Goal: Task Accomplishment & Management: Complete application form

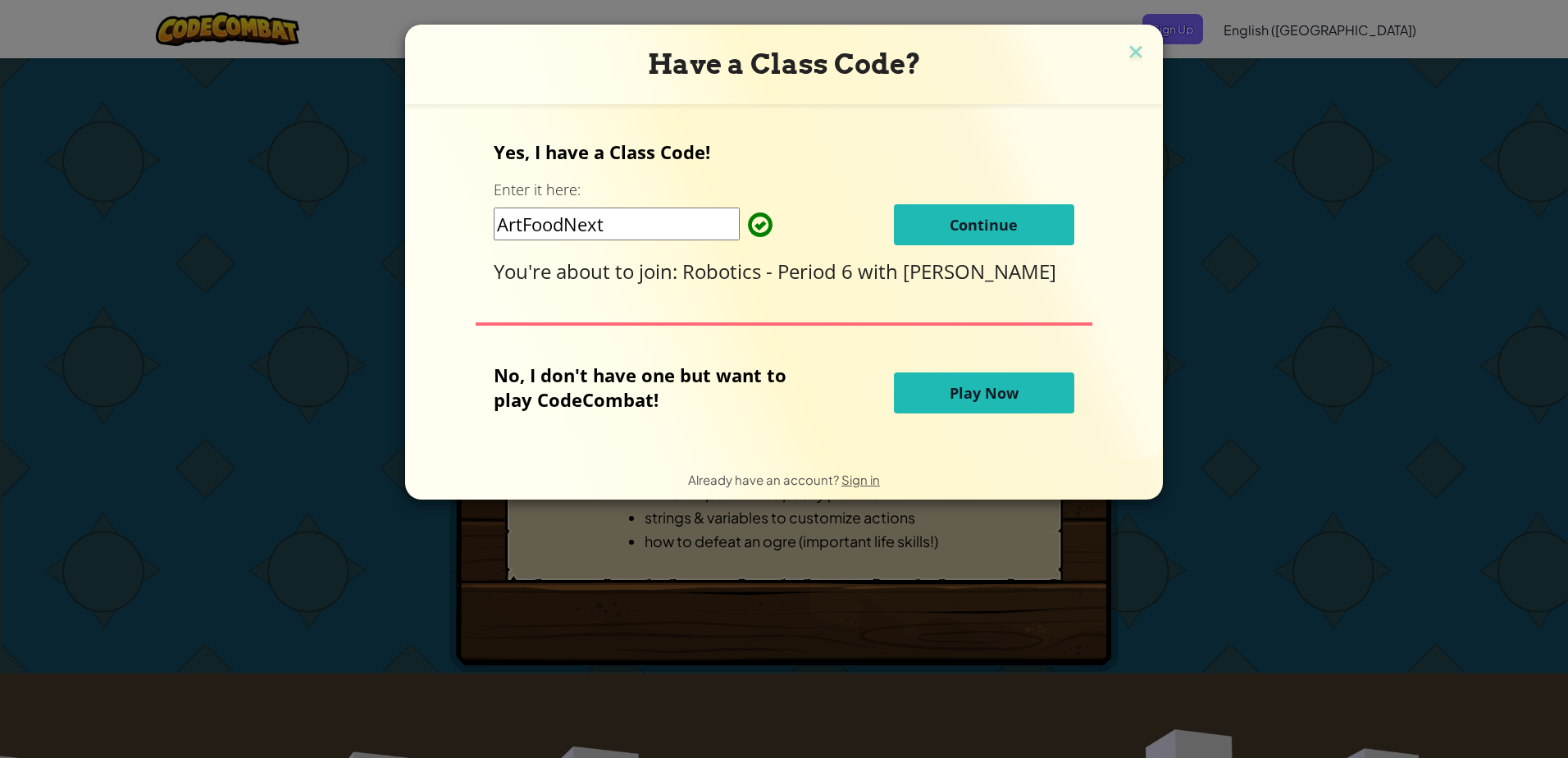
click at [994, 220] on span "Continue" at bounding box center [983, 224] width 68 height 20
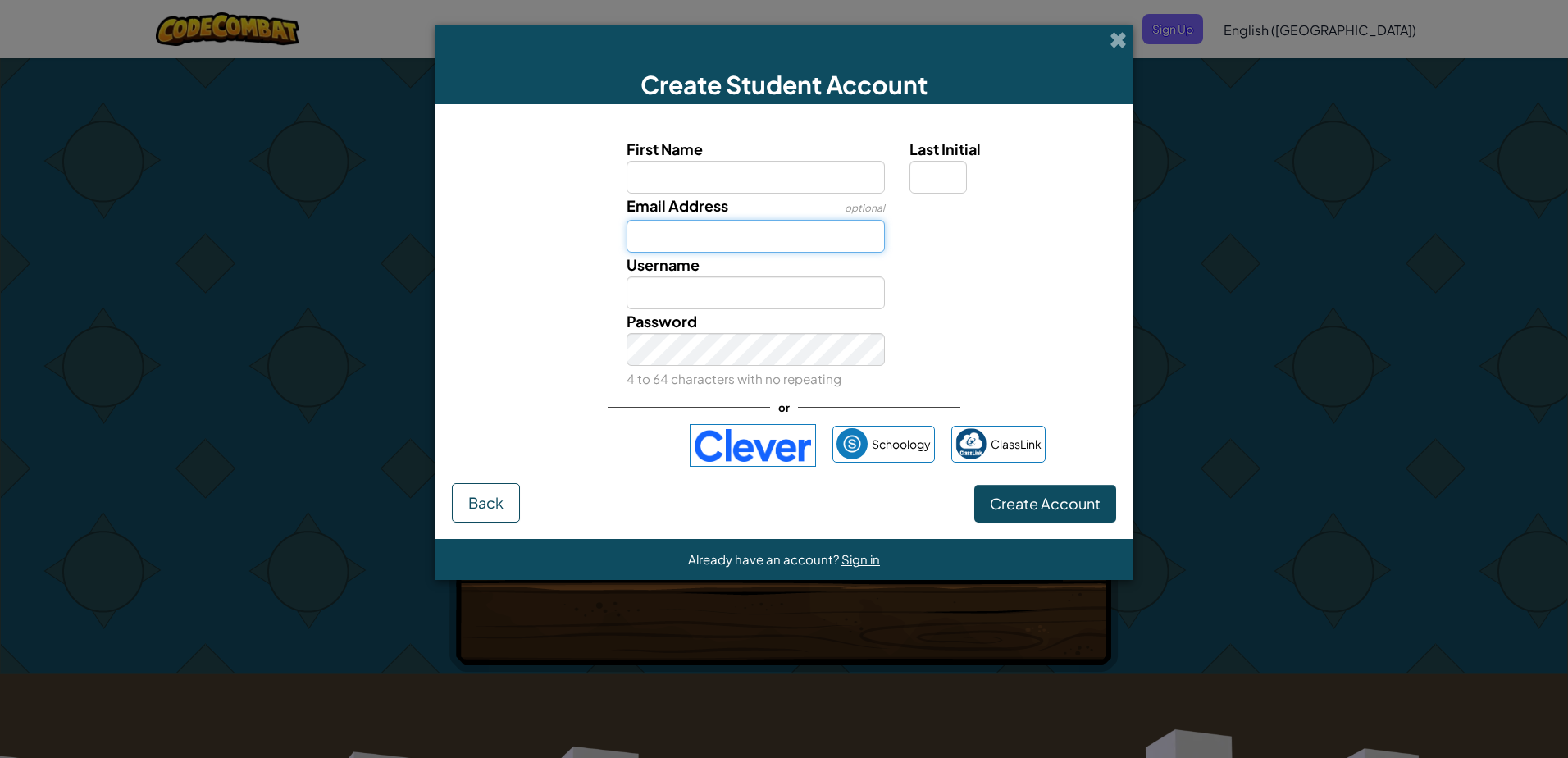
click at [721, 240] on input "Email Address" at bounding box center [756, 236] width 259 height 33
type input "rononw@mypolkschools.net"
type input "republic of"
type input "g"
type input "Republic ofG"
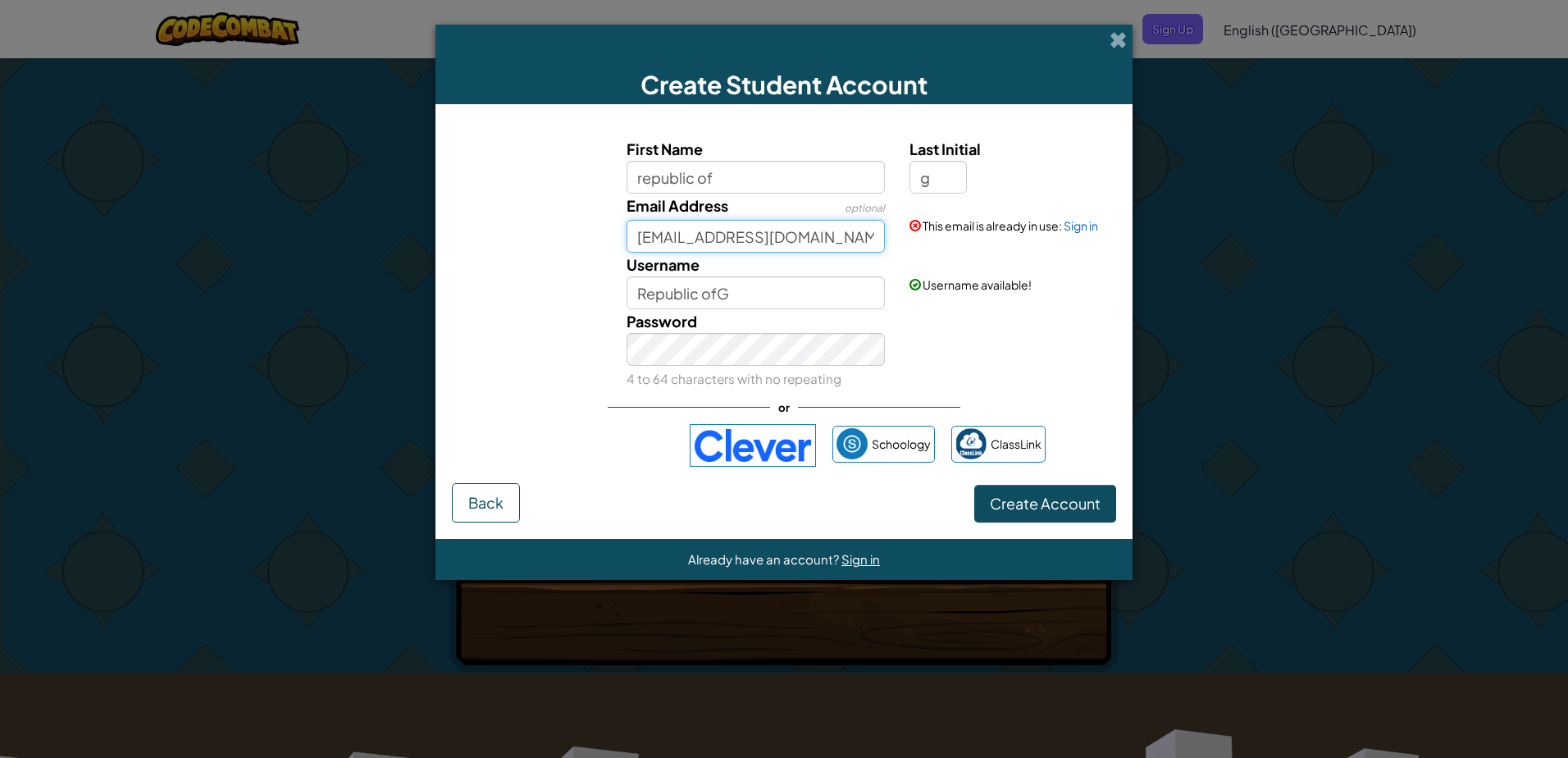
type input "rononw@mypolkschools.com"
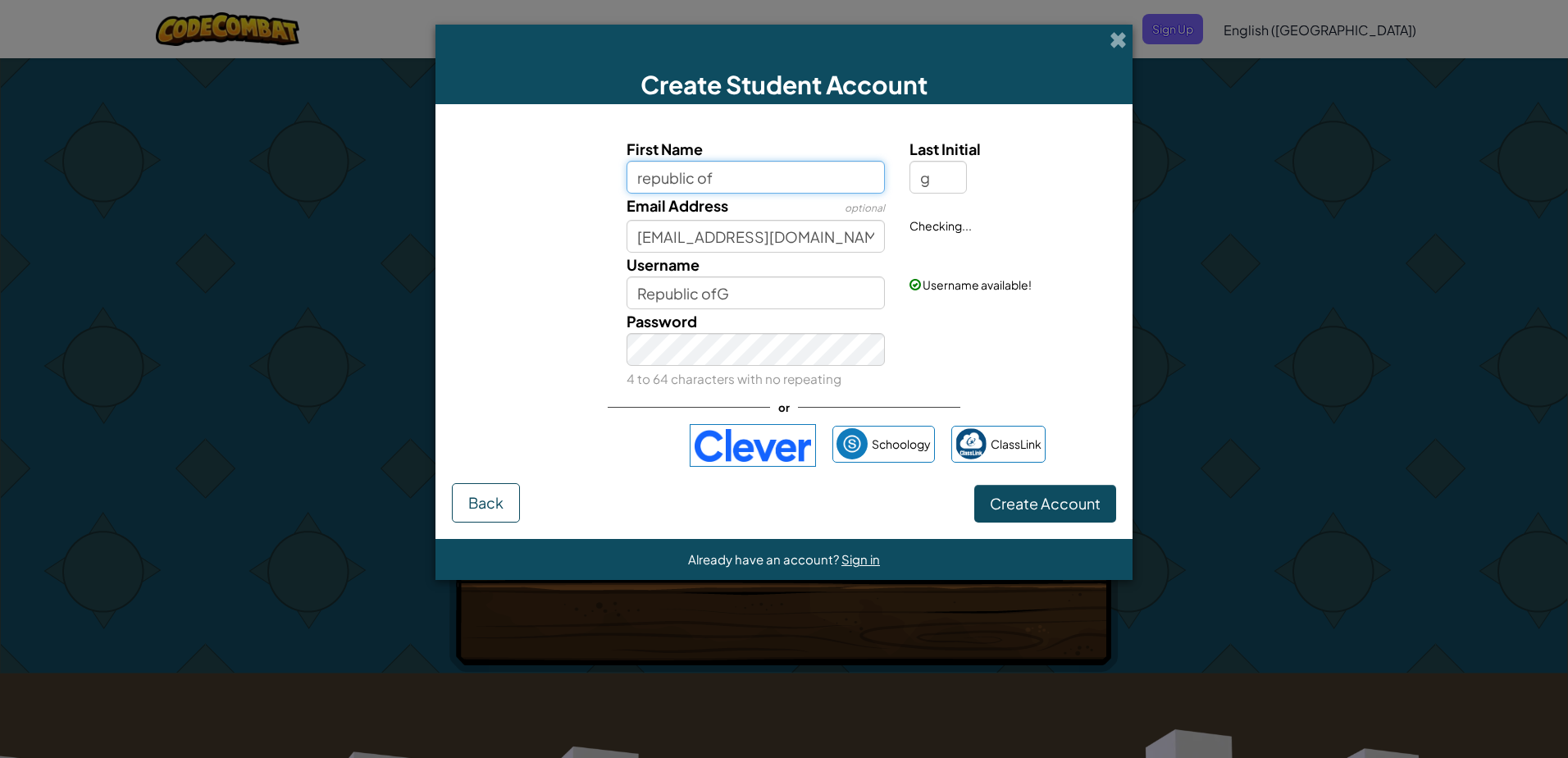
drag, startPoint x: 839, startPoint y: 179, endPoint x: 535, endPoint y: 194, distance: 304.4
click at [535, 194] on div "First Name republic of Last Initial g Email Address optional rononw@mypolkschoo…" at bounding box center [784, 264] width 656 height 253
type input "ronon"
type input "RononG"
click at [954, 187] on input "g" at bounding box center [939, 177] width 58 height 33
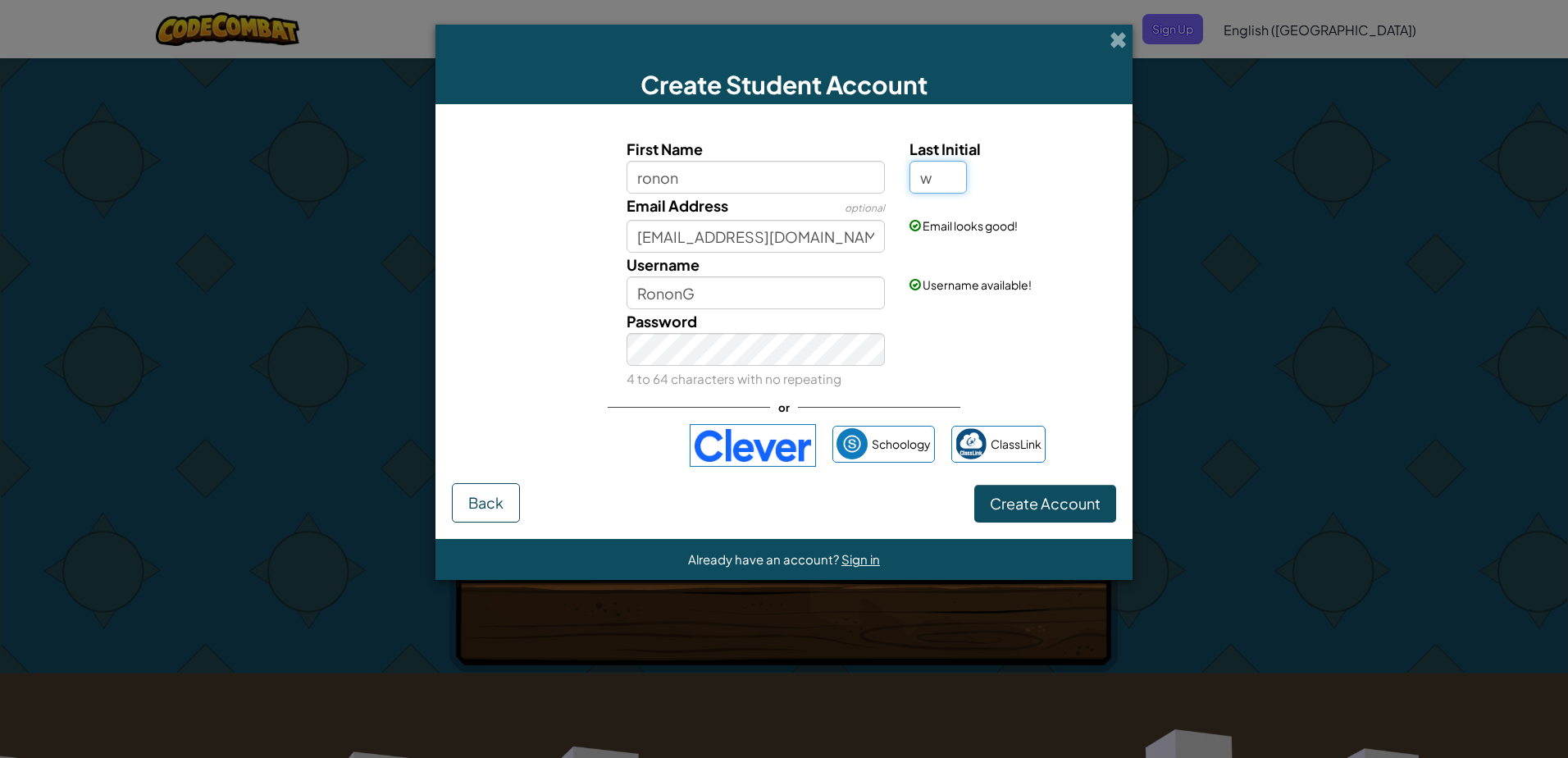
type input "w"
type input "RononW"
click at [720, 300] on input "RononW" at bounding box center [756, 292] width 259 height 33
click at [1030, 514] on button "Create Account" at bounding box center [1046, 504] width 142 height 38
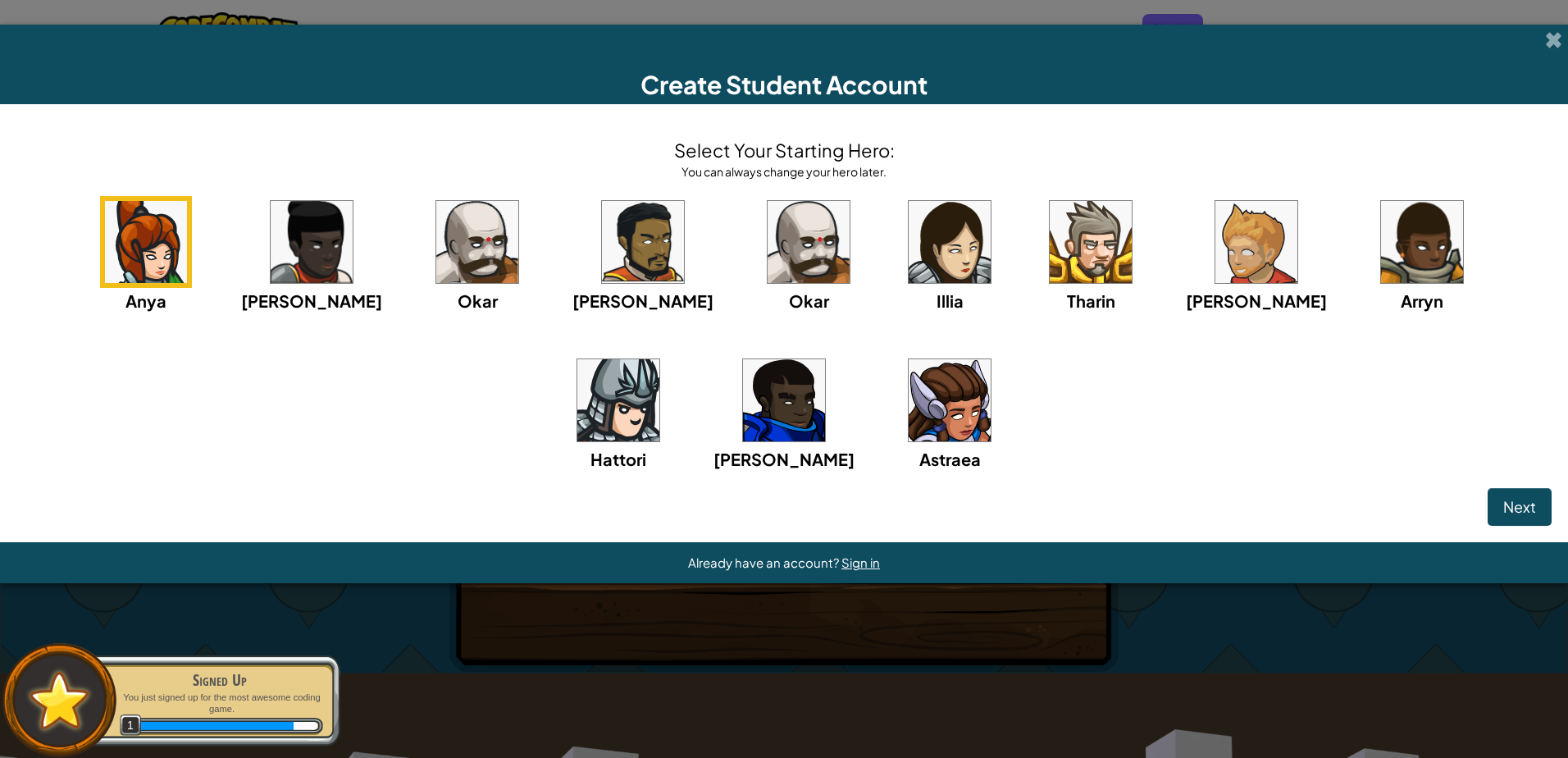
click at [659, 359] on img at bounding box center [618, 400] width 82 height 82
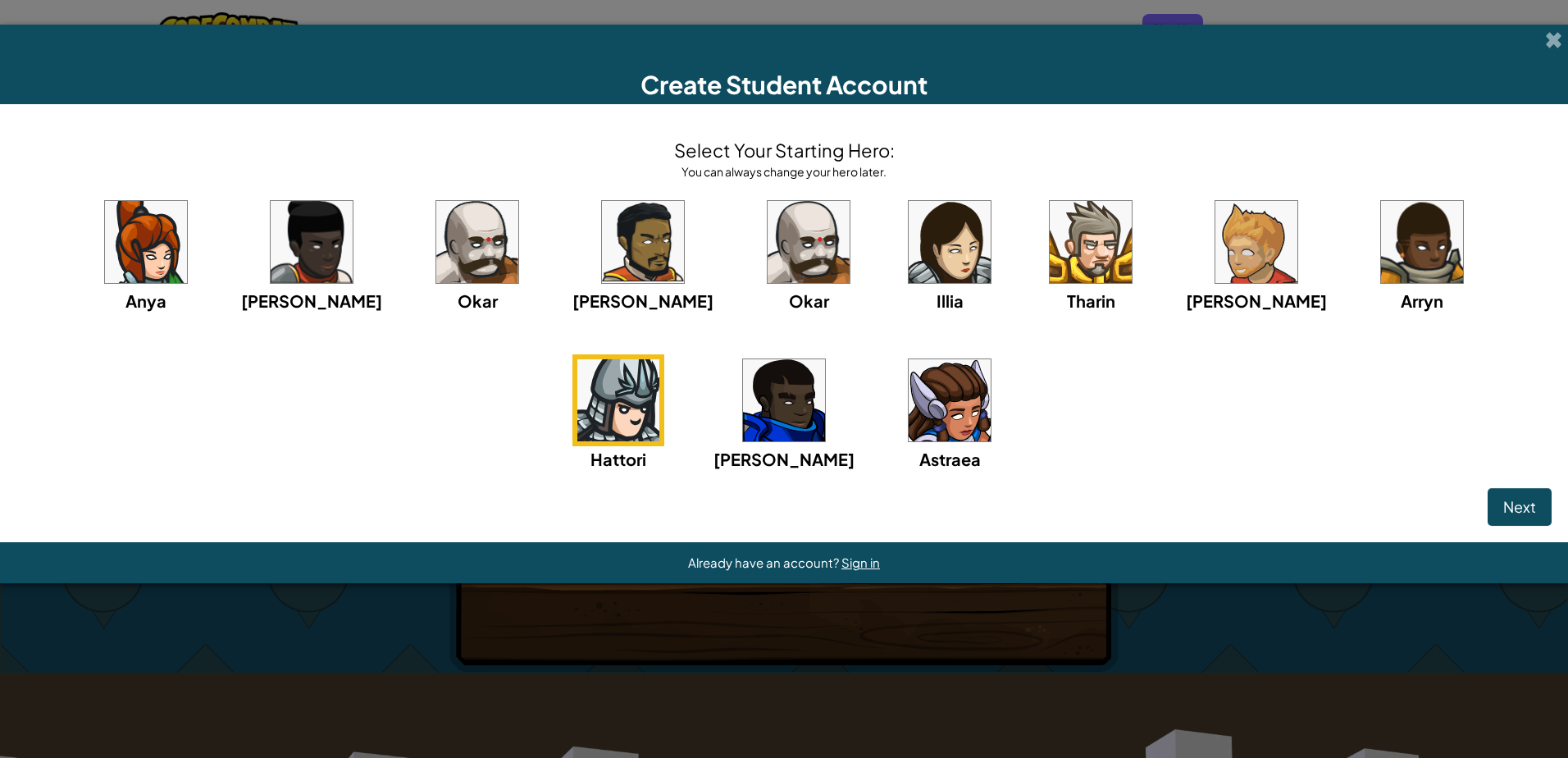
click at [1050, 258] on img at bounding box center [1091, 242] width 82 height 82
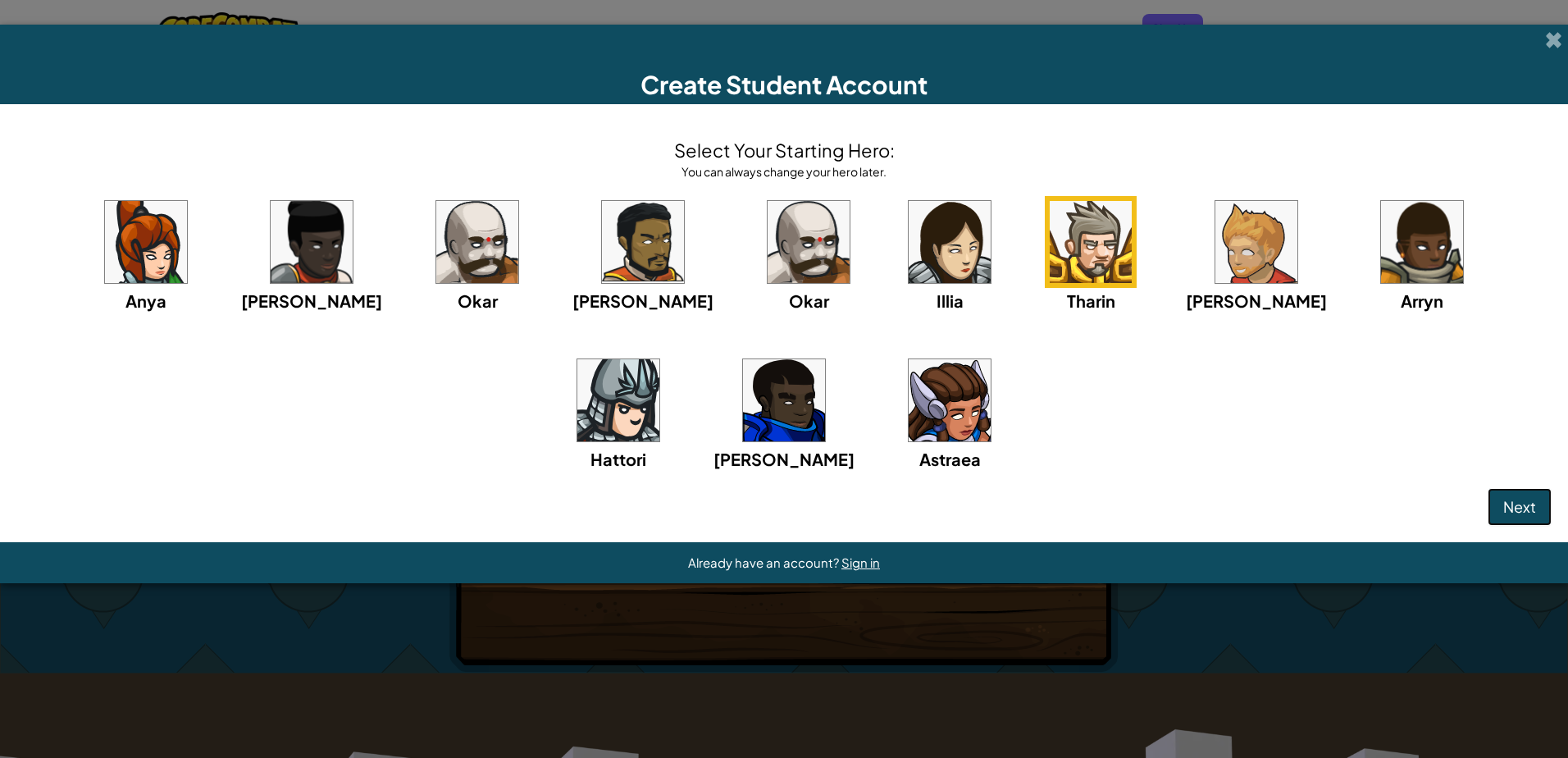
click at [1511, 498] on span "Next" at bounding box center [1520, 507] width 33 height 19
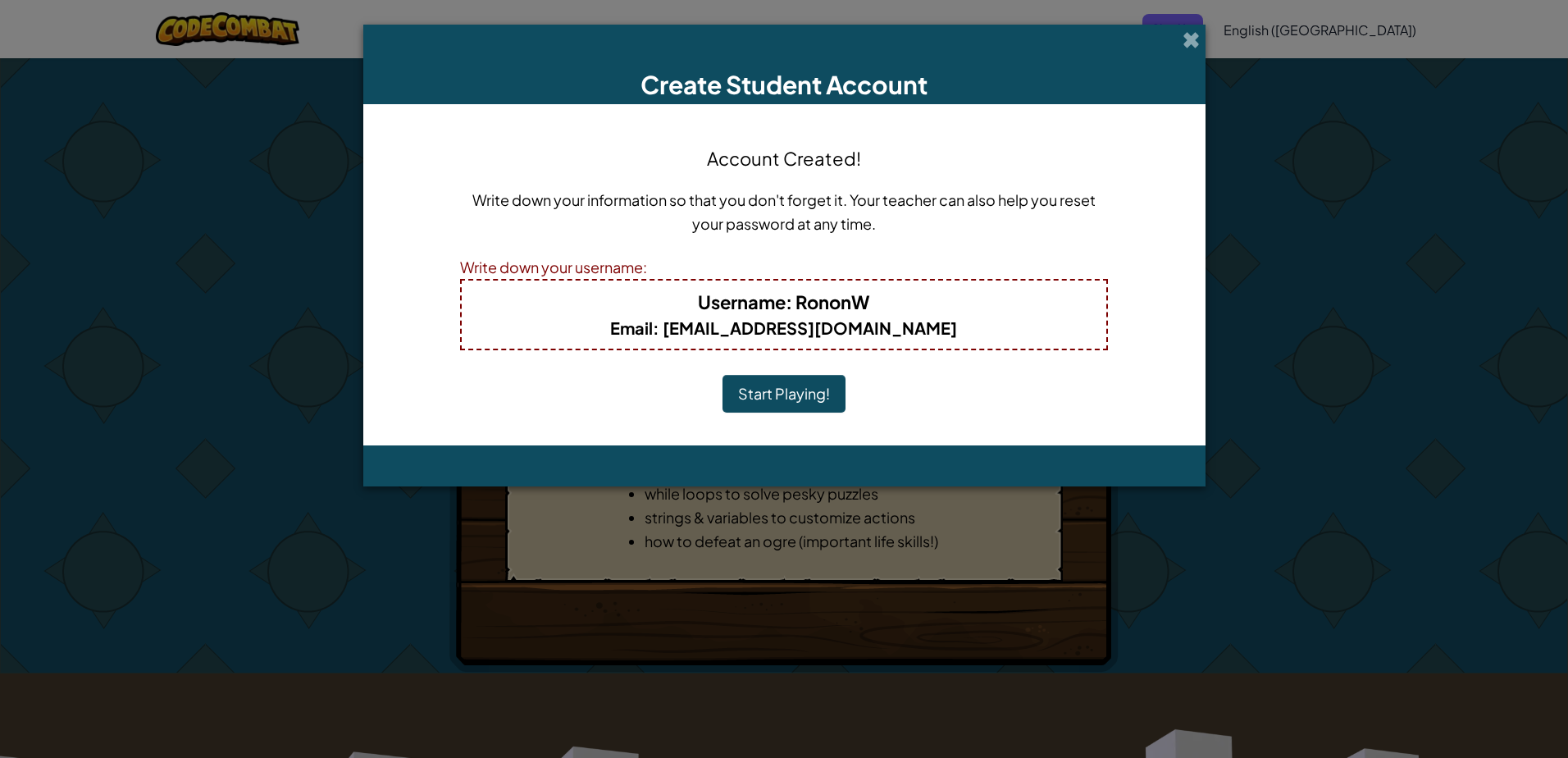
click at [781, 391] on button "Start Playing!" at bounding box center [784, 394] width 123 height 38
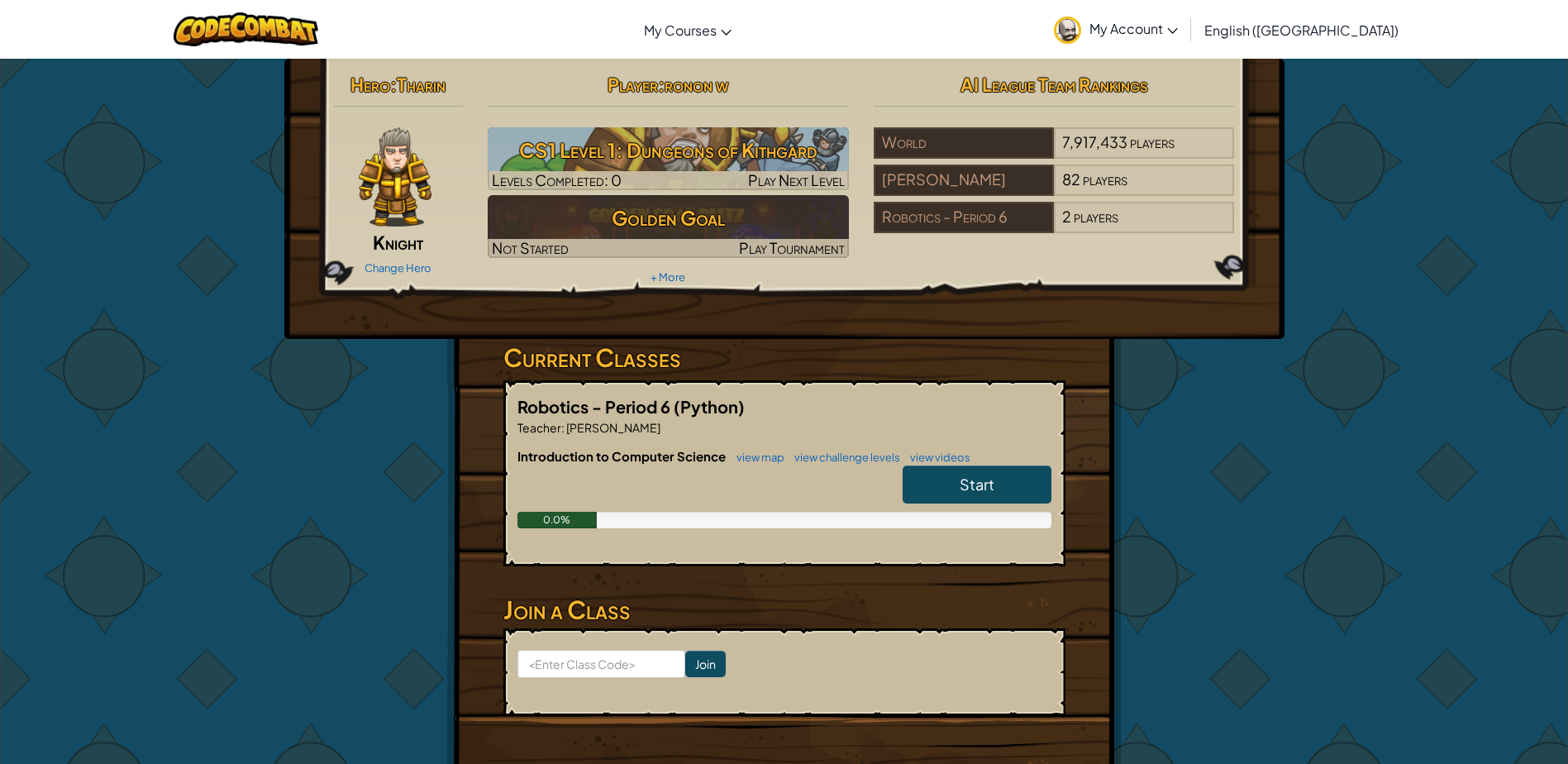
click at [389, 144] on img at bounding box center [395, 177] width 73 height 99
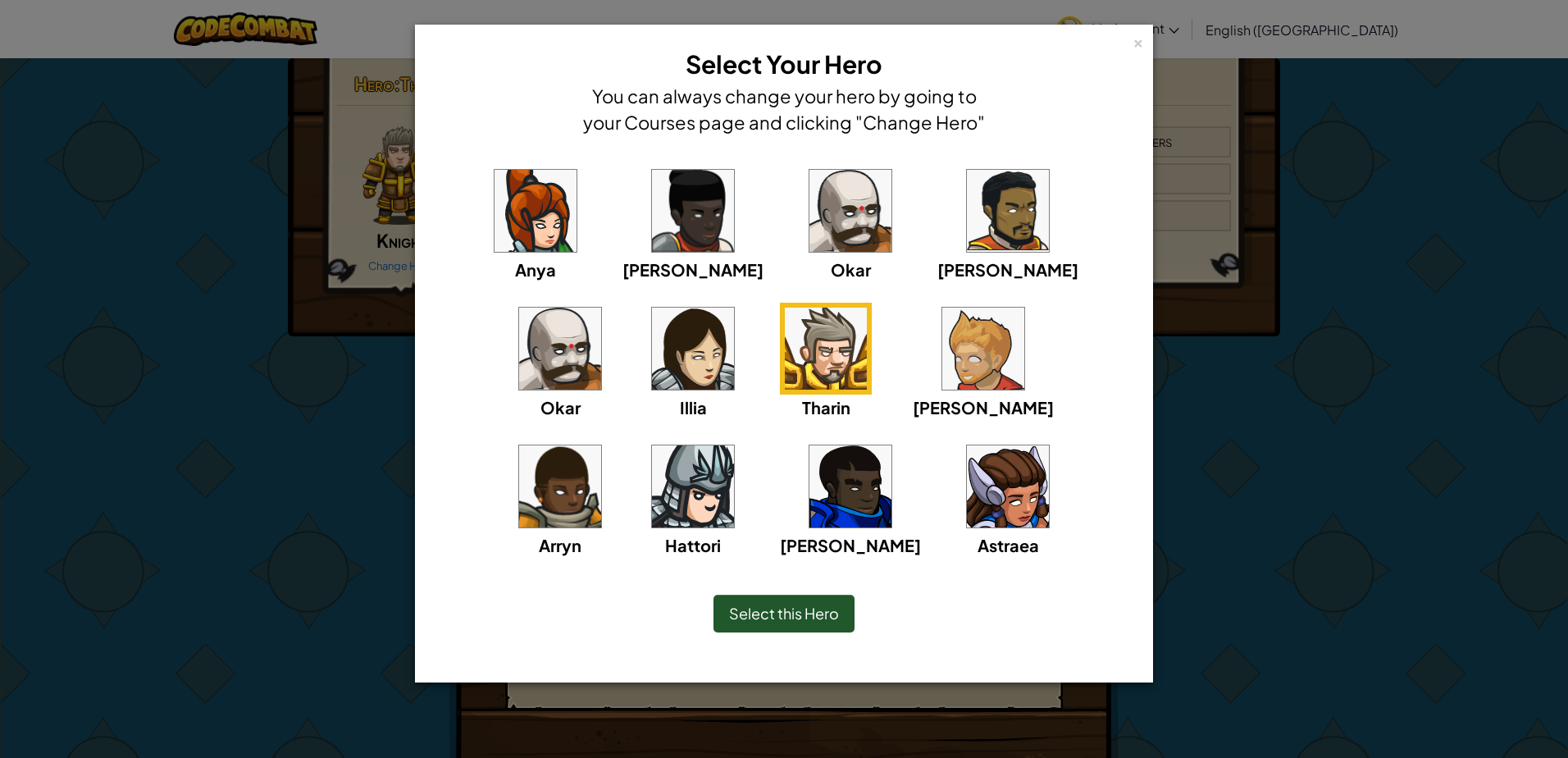
click at [244, 156] on div "× Select Your Hero You can always change your hero by going to your Courses pag…" at bounding box center [784, 379] width 1568 height 758
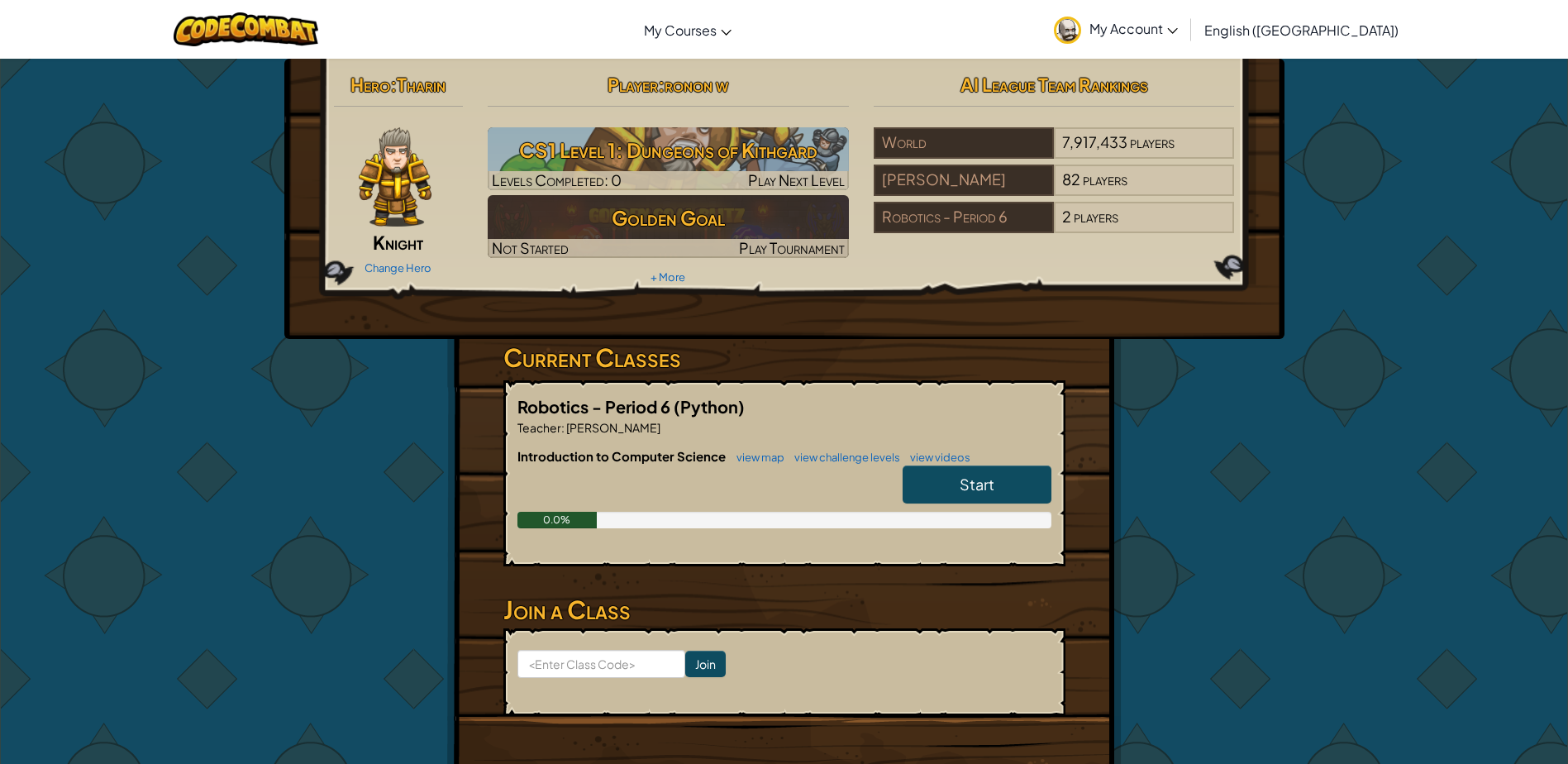
click at [411, 191] on img at bounding box center [395, 177] width 73 height 99
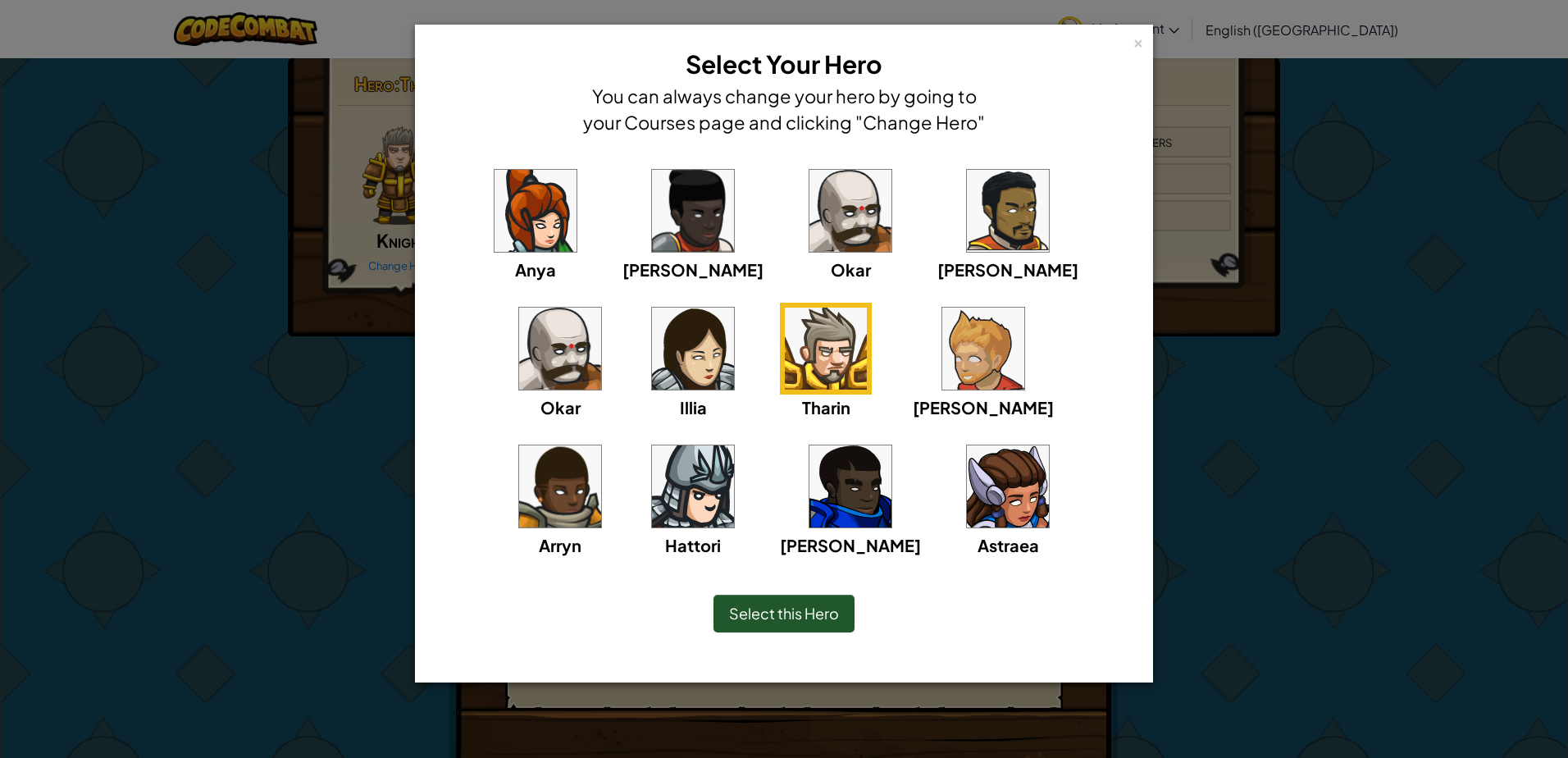
click at [810, 206] on img at bounding box center [851, 210] width 82 height 82
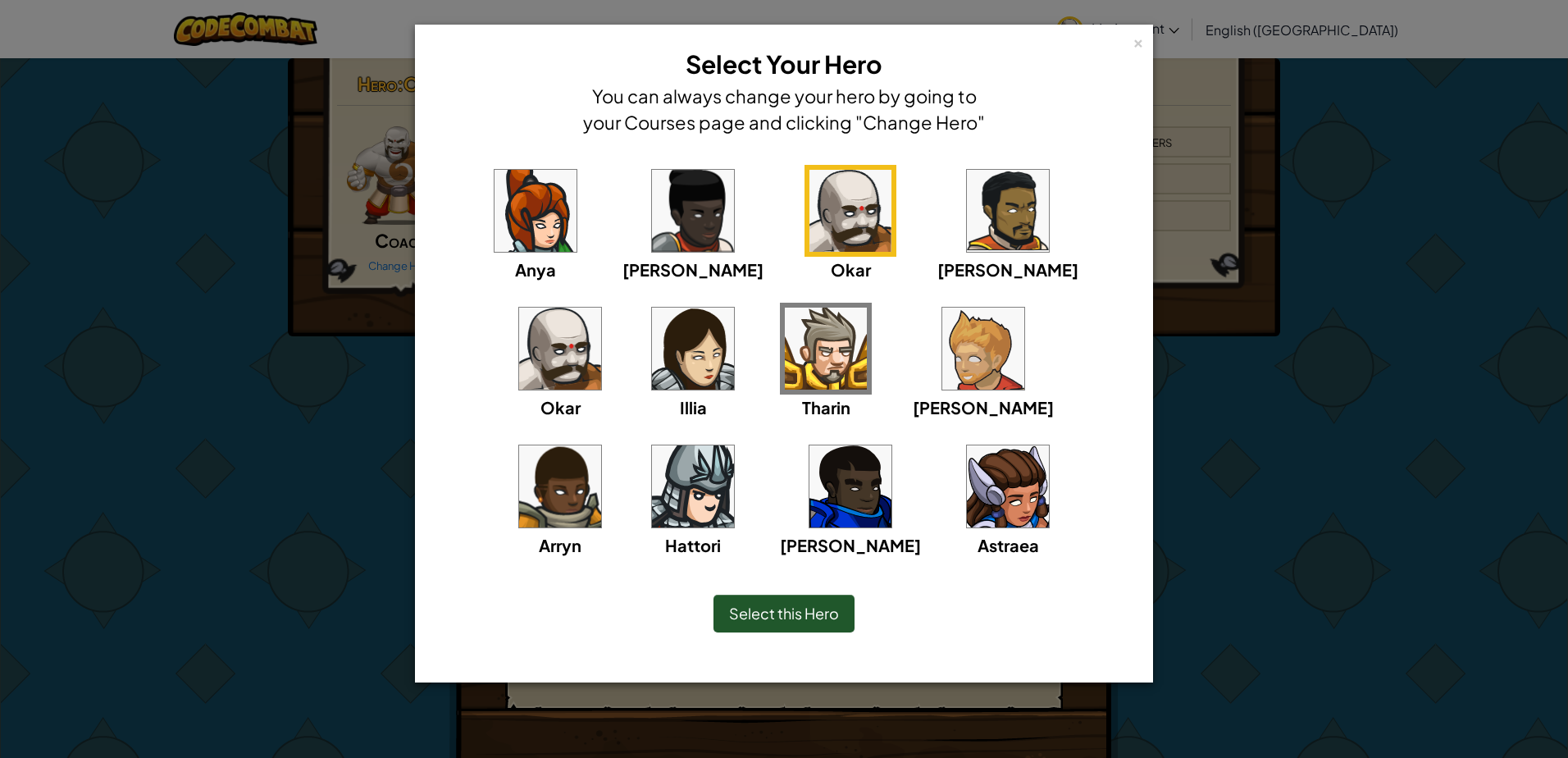
click at [172, 323] on div "× Select Your Hero You can always change your hero by going to your Courses pag…" at bounding box center [784, 379] width 1568 height 758
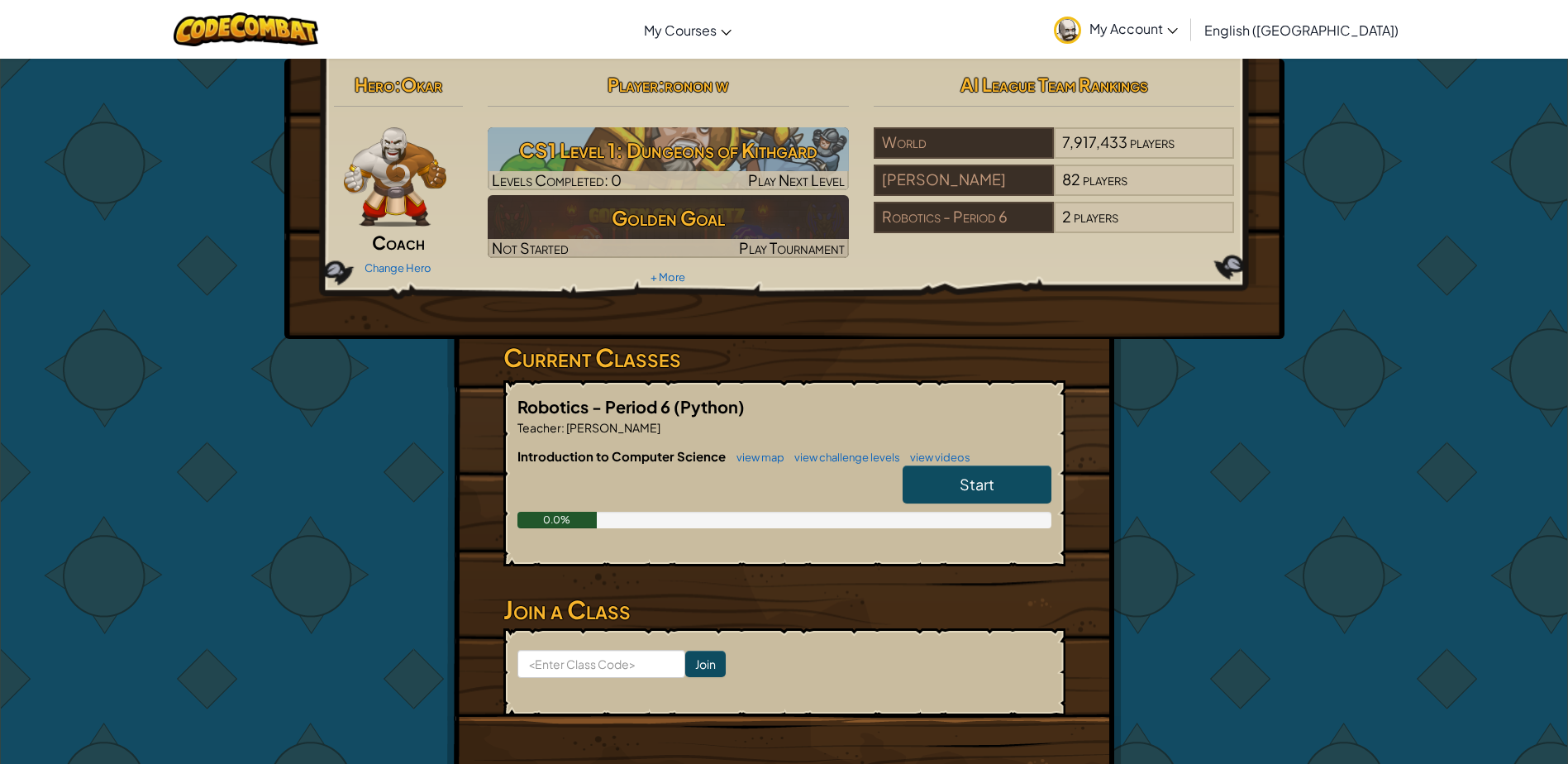
click at [400, 174] on img at bounding box center [395, 177] width 103 height 99
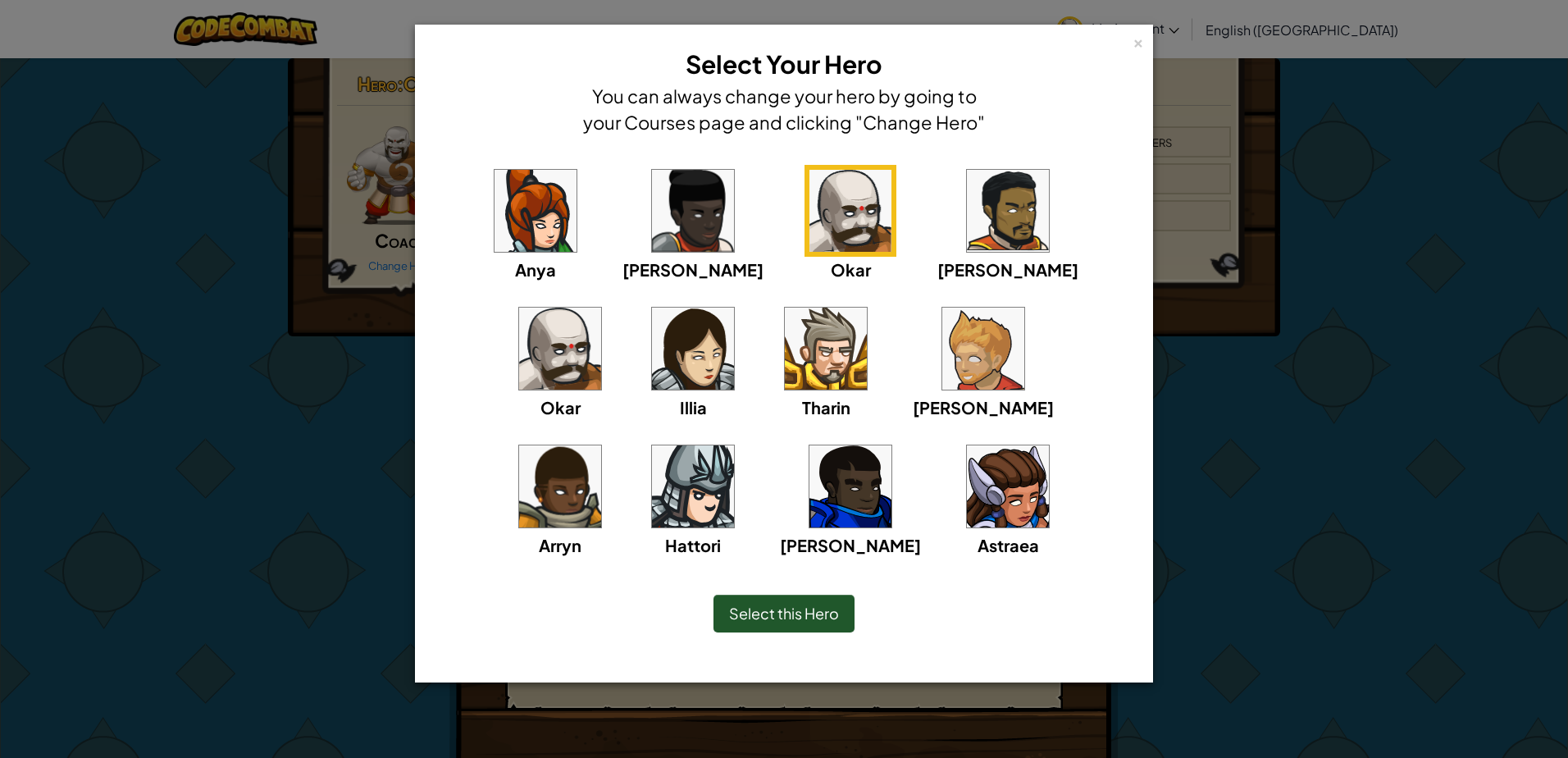
click at [734, 445] on img at bounding box center [693, 486] width 82 height 82
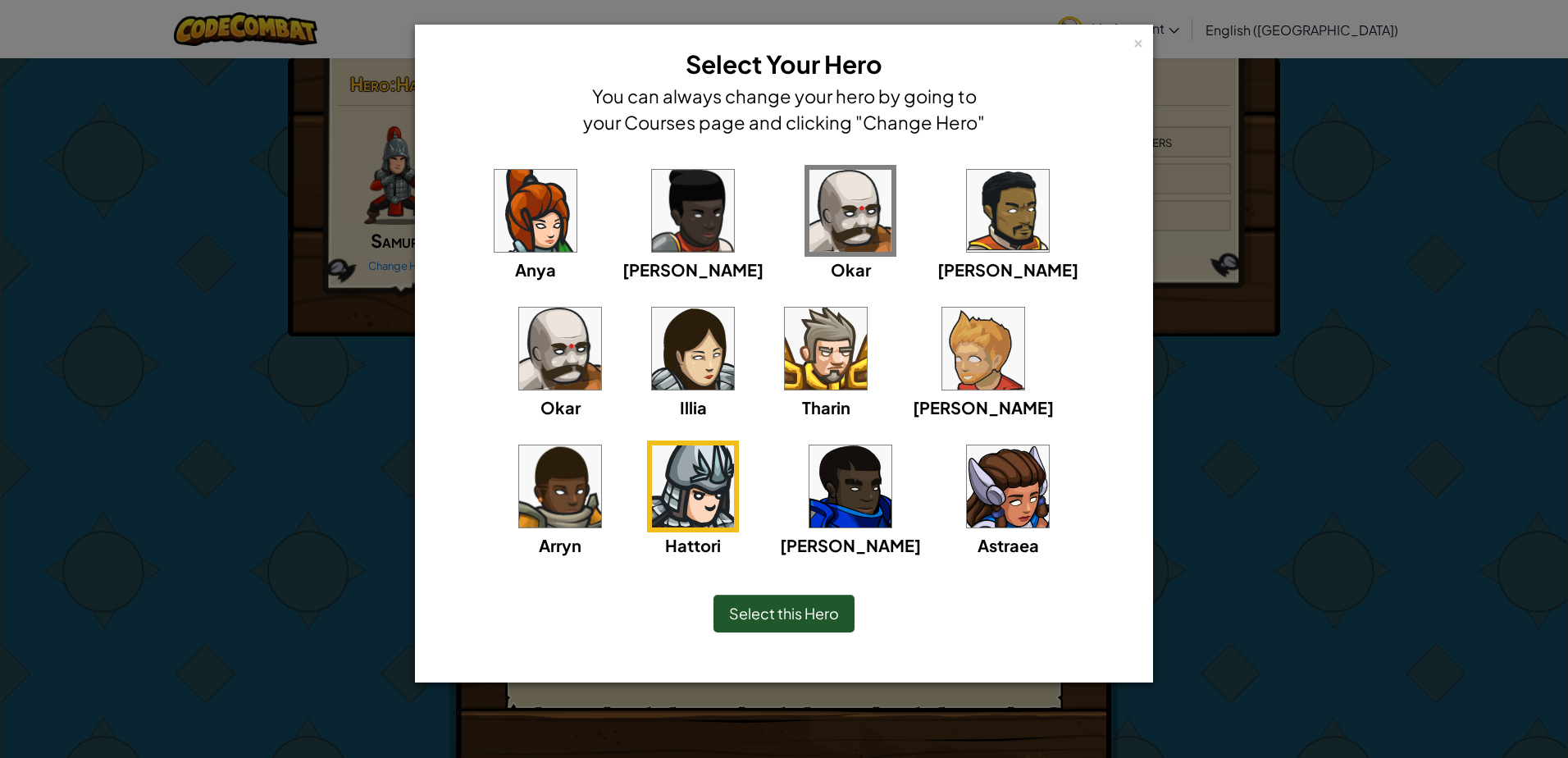
click at [108, 363] on div "× Select Your Hero You can always change your hero by going to your Courses pag…" at bounding box center [784, 379] width 1568 height 758
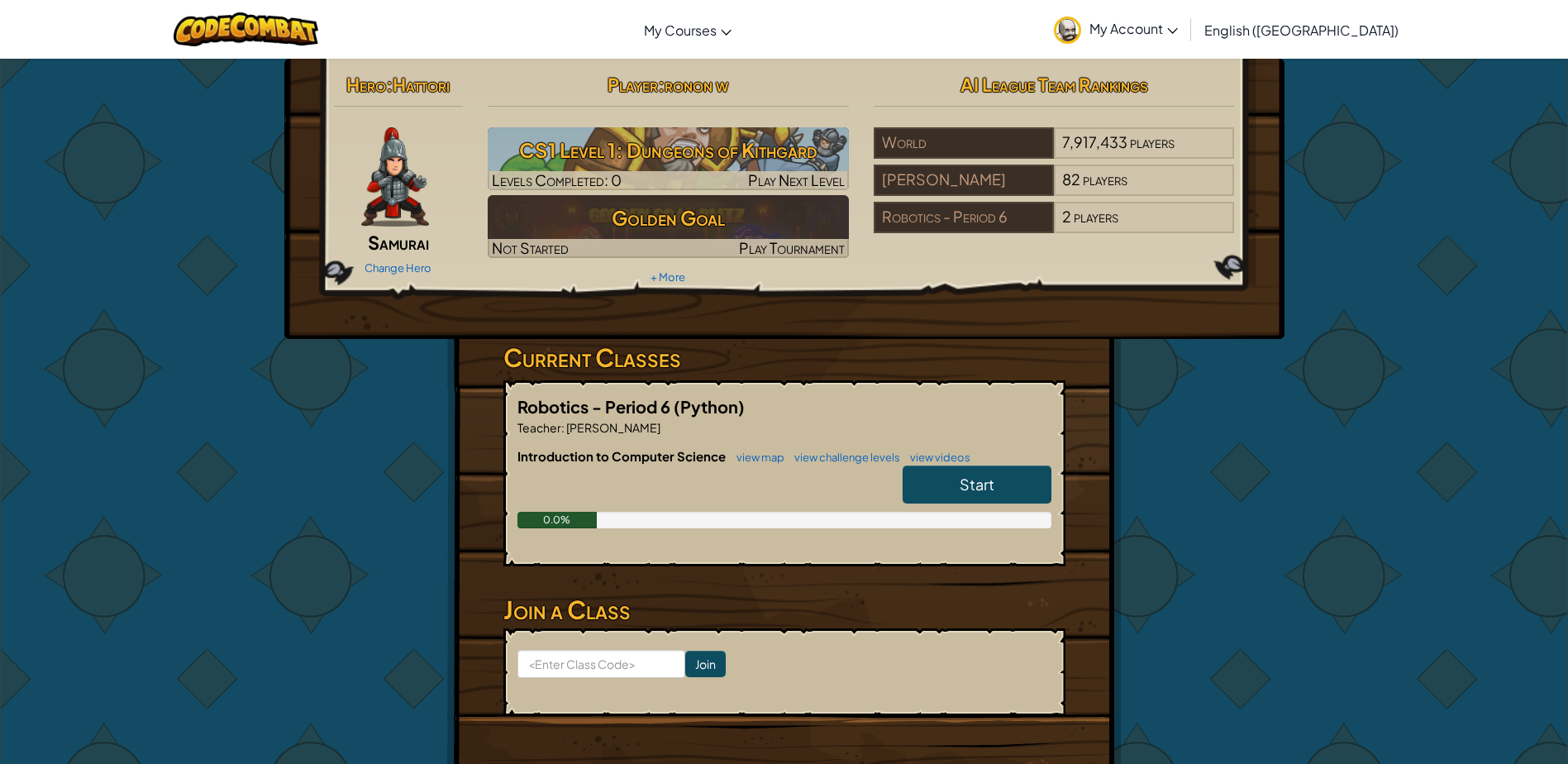
click at [378, 173] on img at bounding box center [395, 177] width 68 height 99
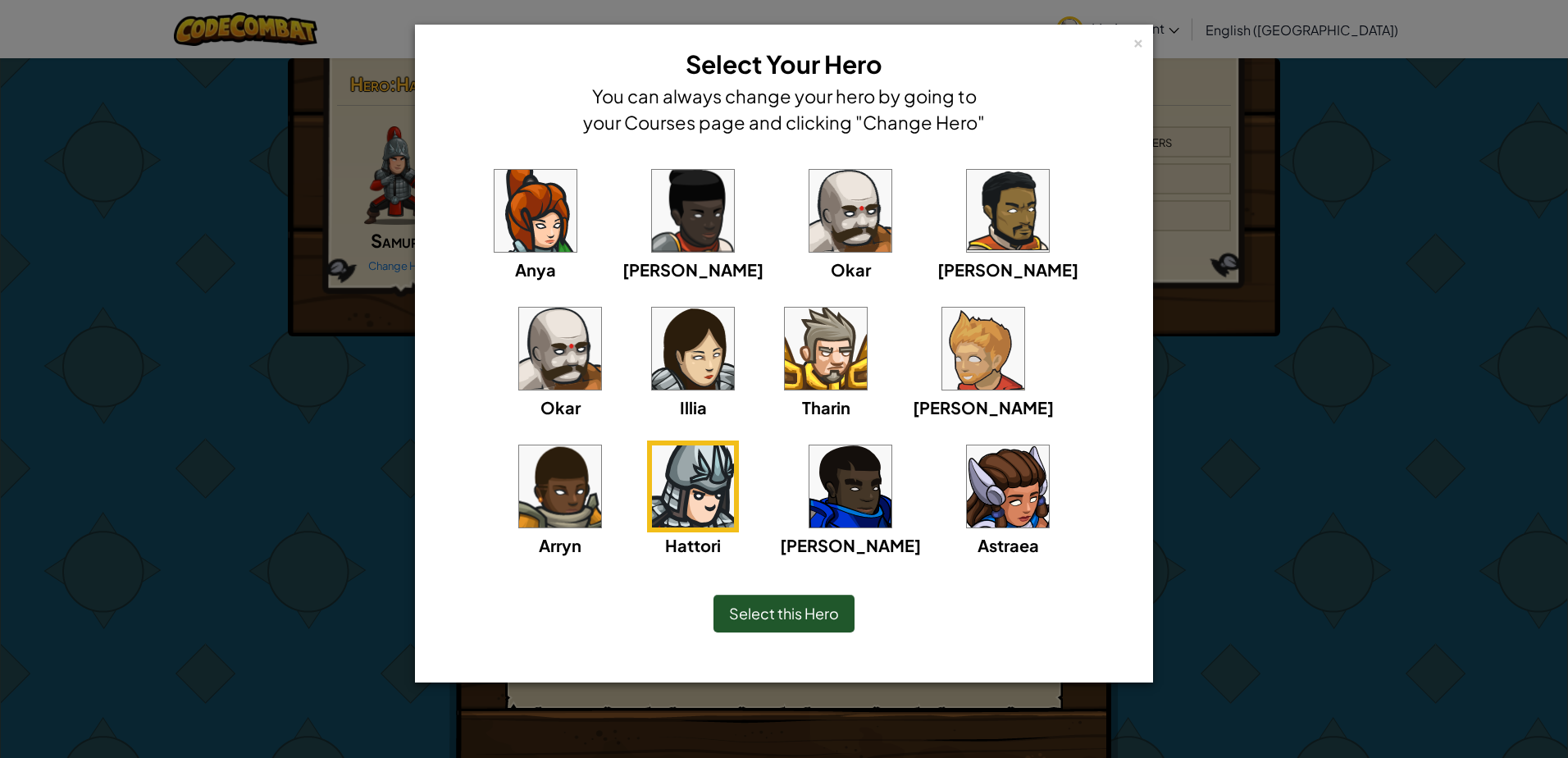
click at [810, 493] on img at bounding box center [851, 486] width 82 height 82
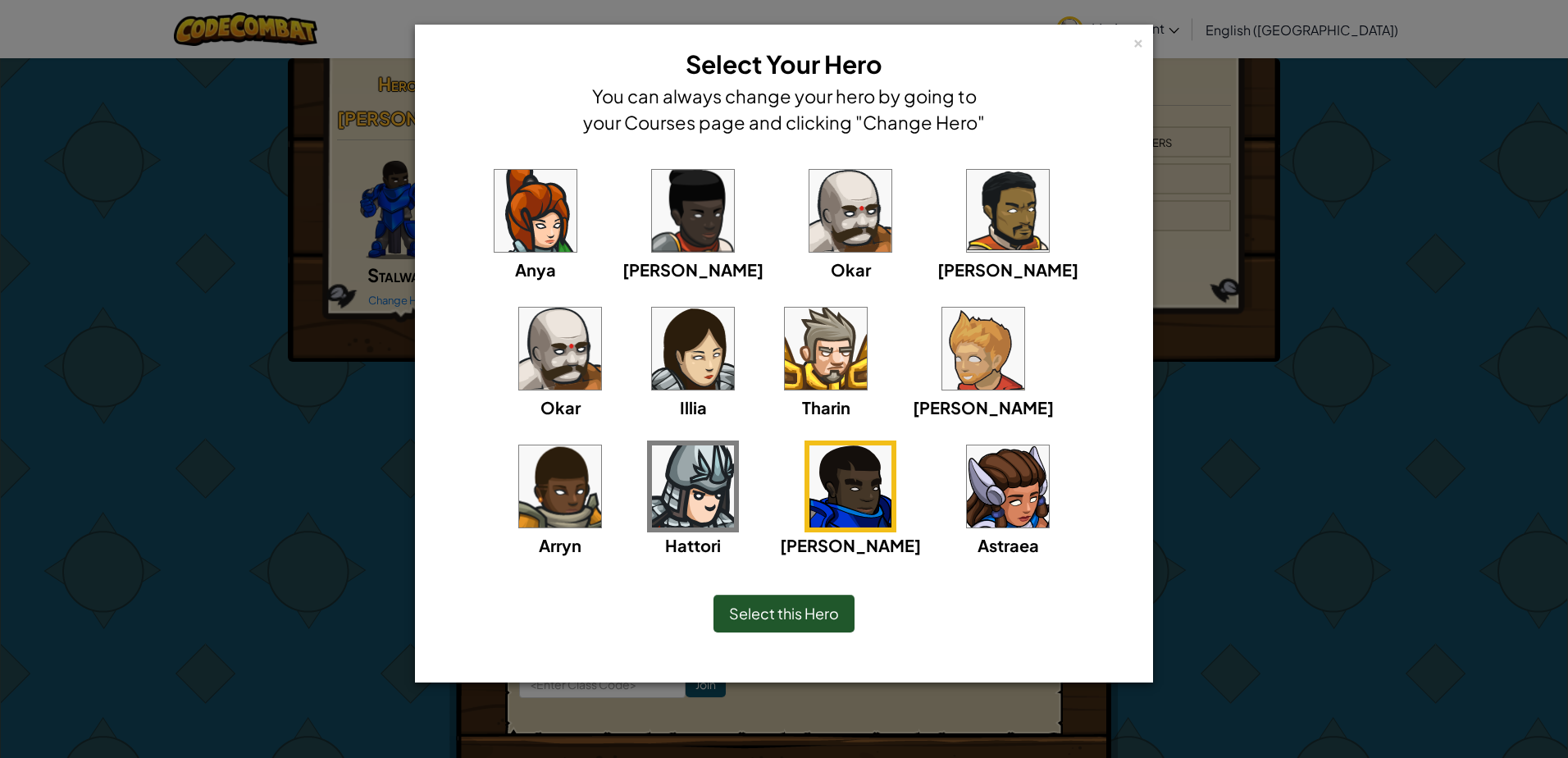
click at [397, 286] on div "× Select Your Hero You can always change your hero by going to your Courses pag…" at bounding box center [784, 379] width 1568 height 758
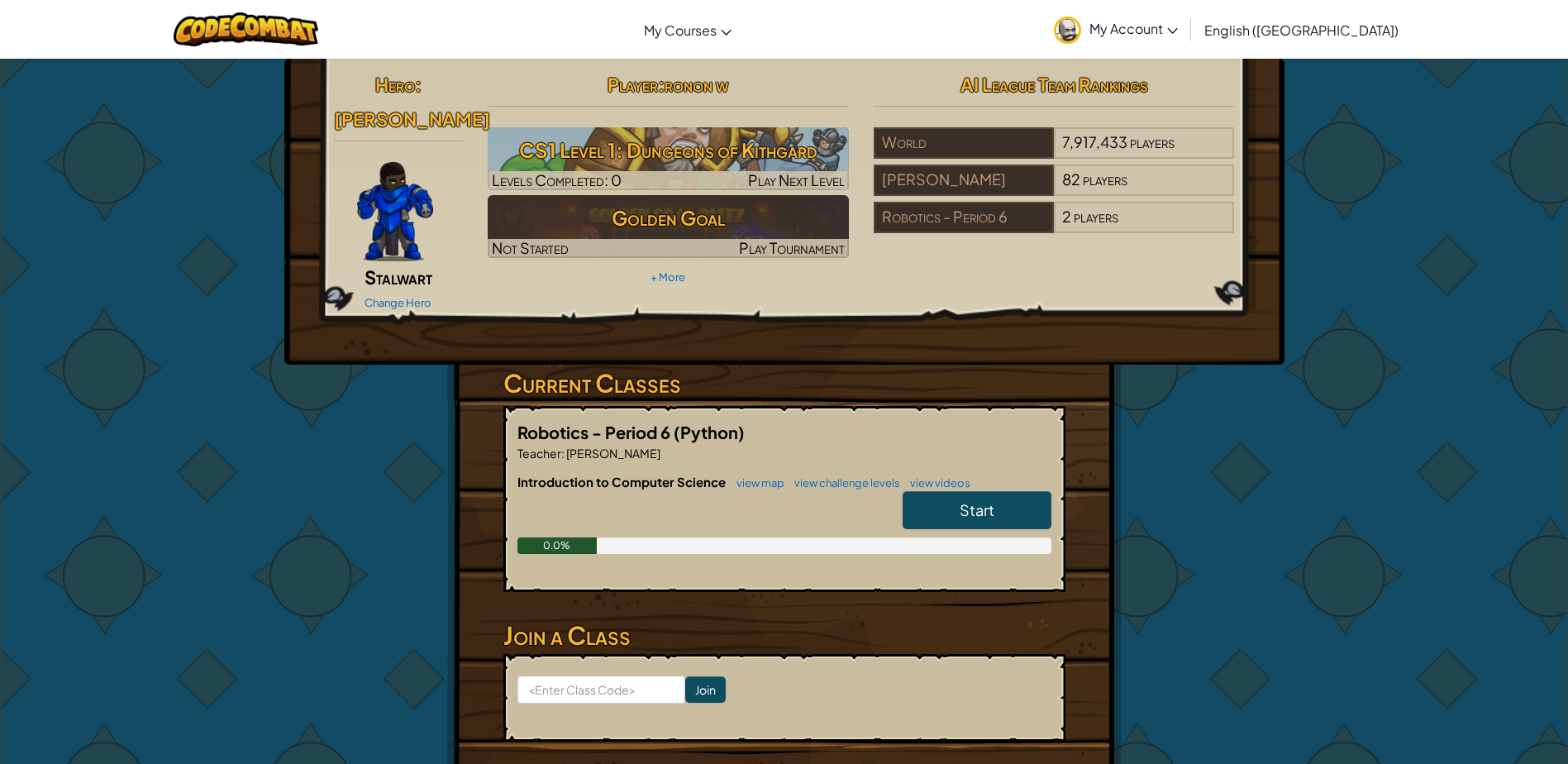
click at [395, 168] on img at bounding box center [395, 212] width 76 height 99
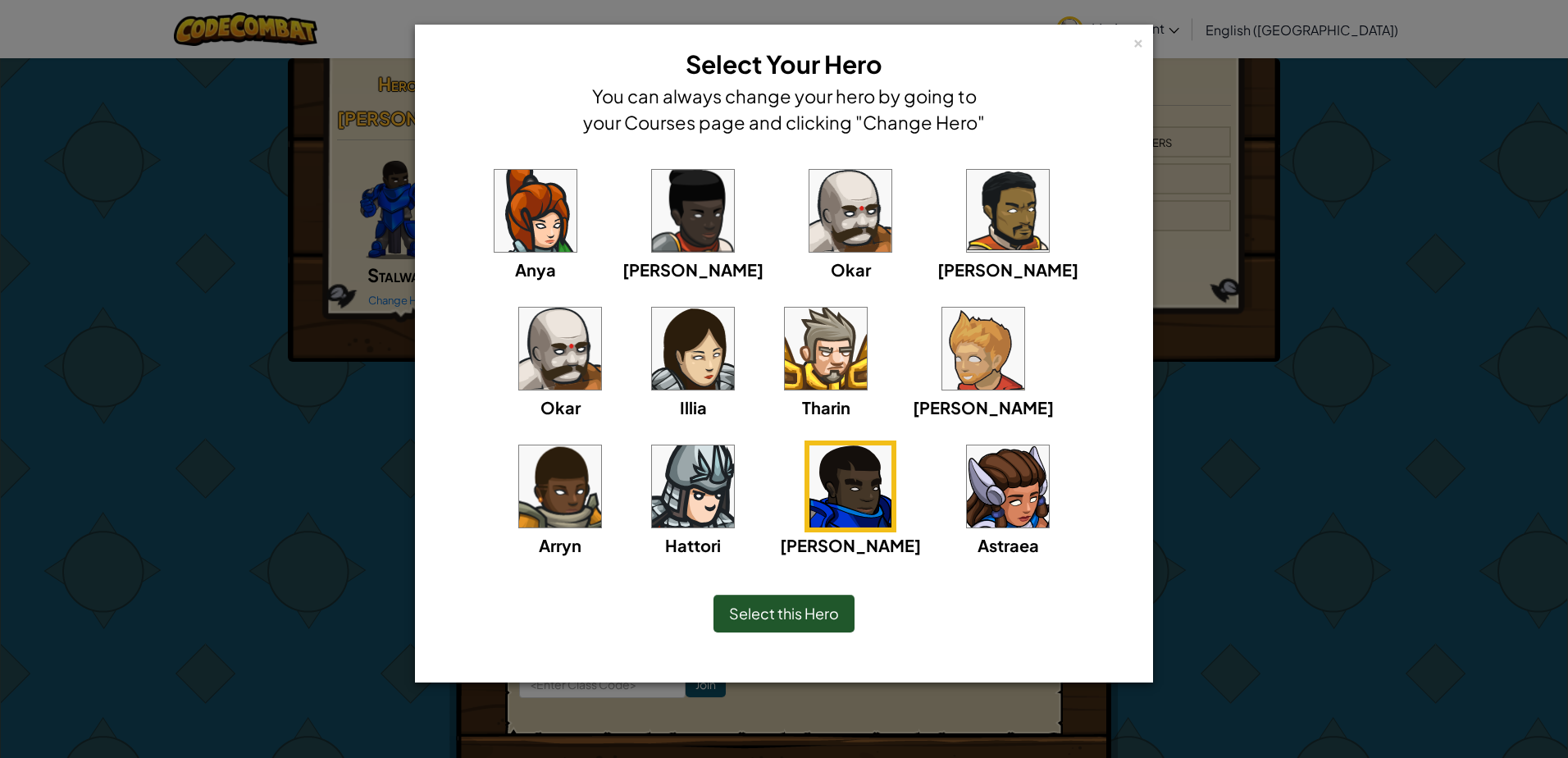
click at [810, 224] on img at bounding box center [851, 210] width 82 height 82
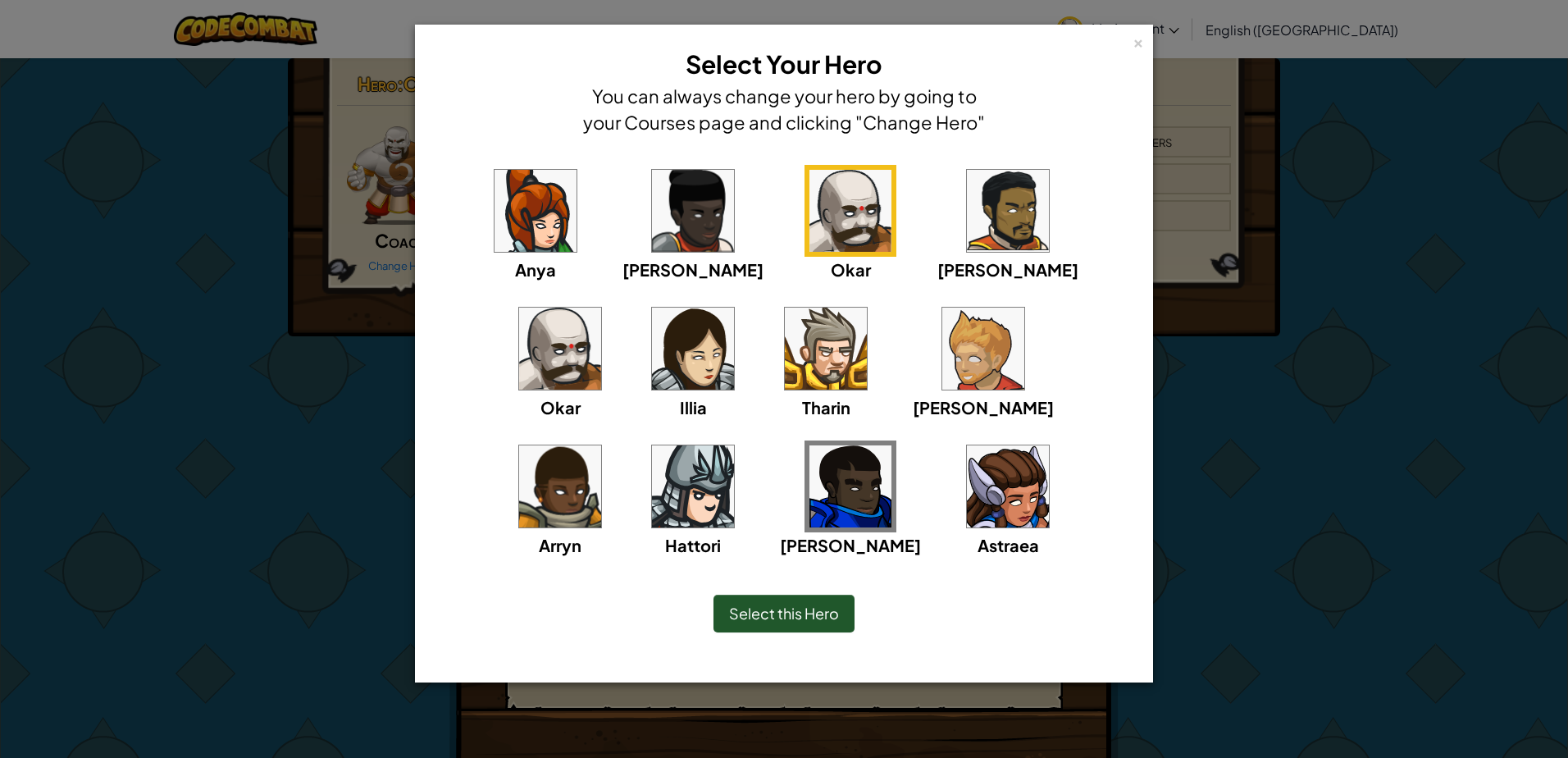
click at [602, 307] on img at bounding box center [561, 348] width 82 height 82
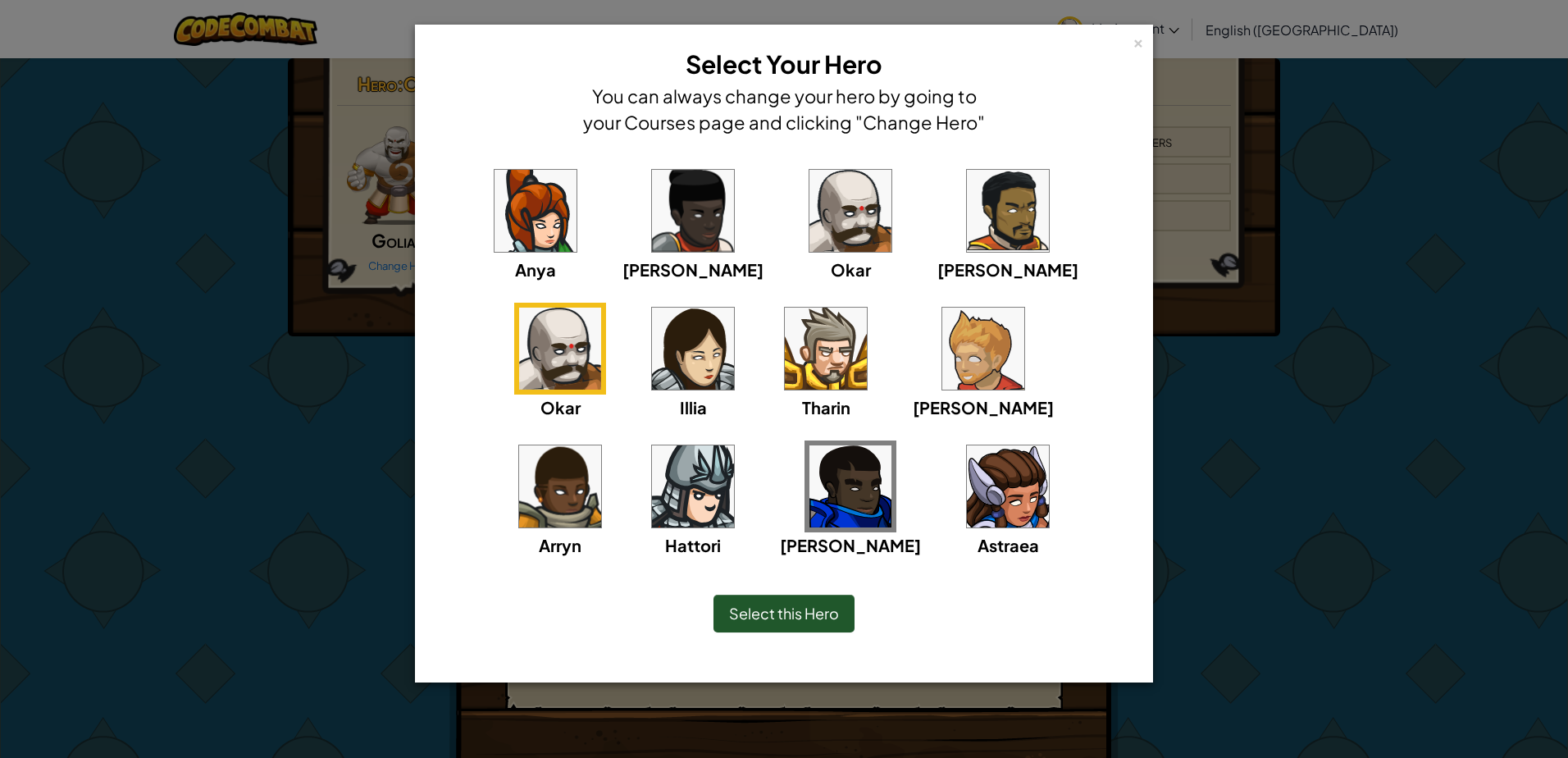
click at [810, 217] on img at bounding box center [851, 210] width 82 height 82
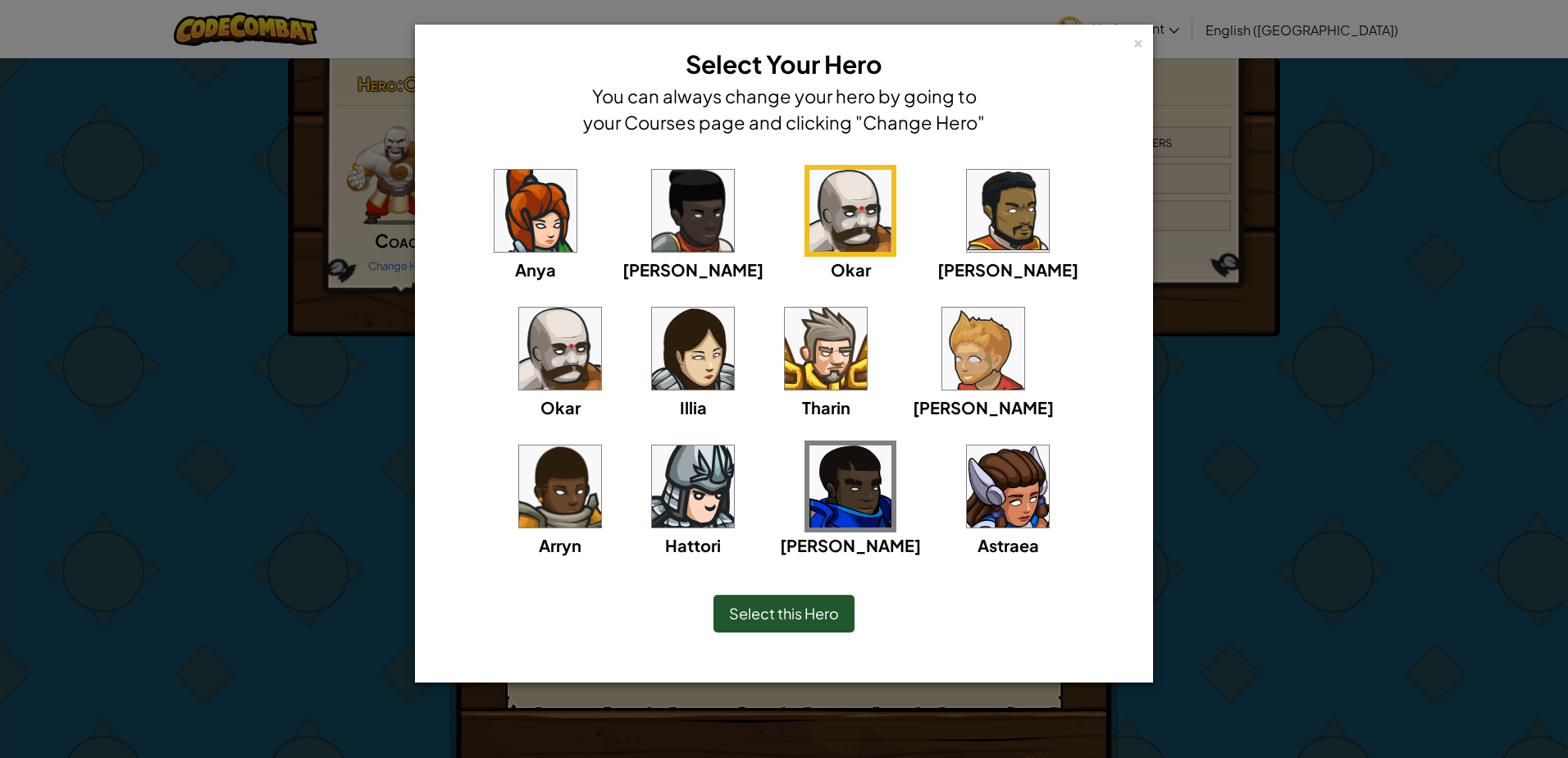
click at [606, 303] on div "Okar" at bounding box center [560, 361] width 92 height 117
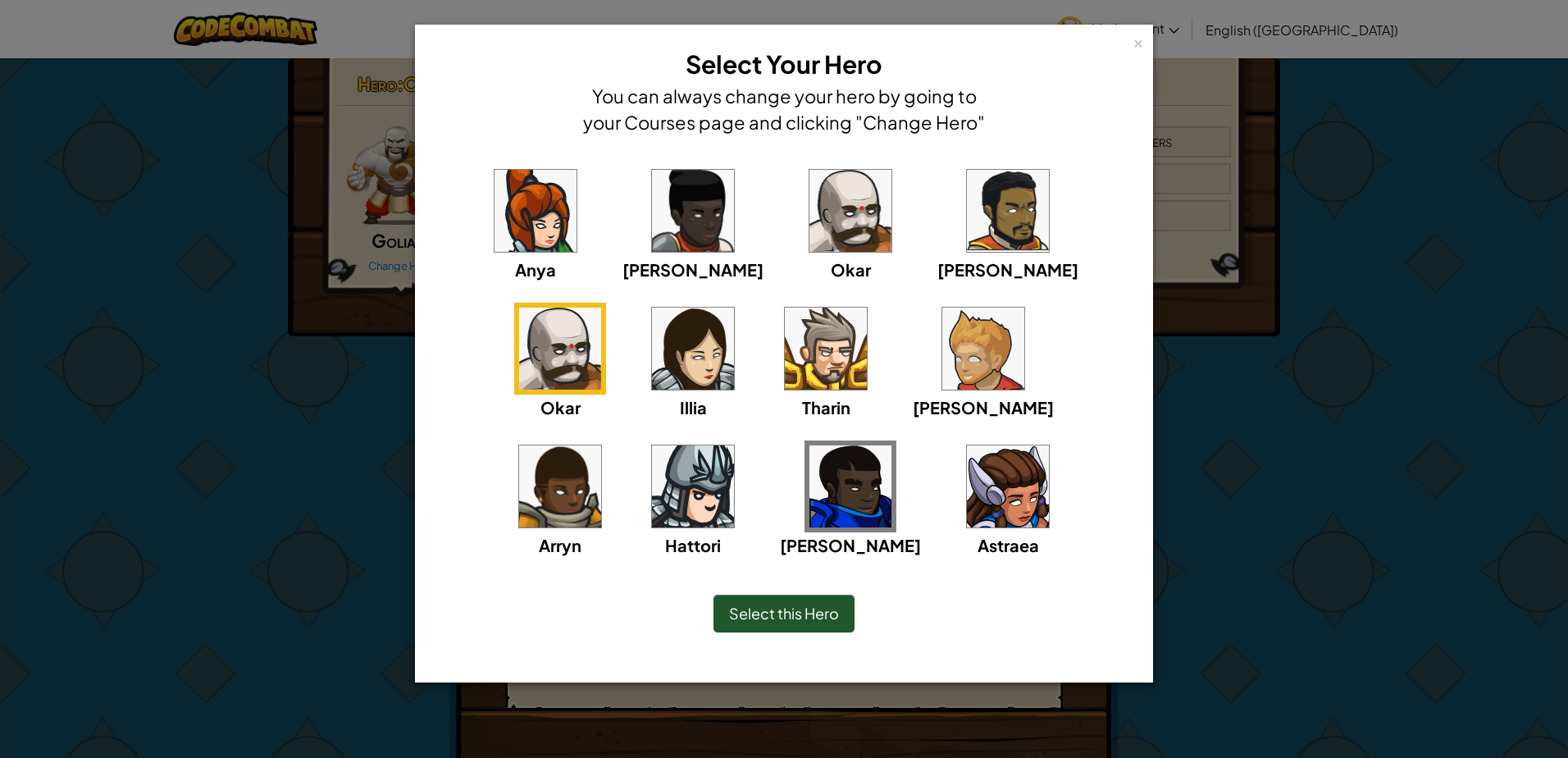
click at [297, 299] on div "× Select Your Hero You can always change your hero by going to your Courses pag…" at bounding box center [784, 379] width 1568 height 758
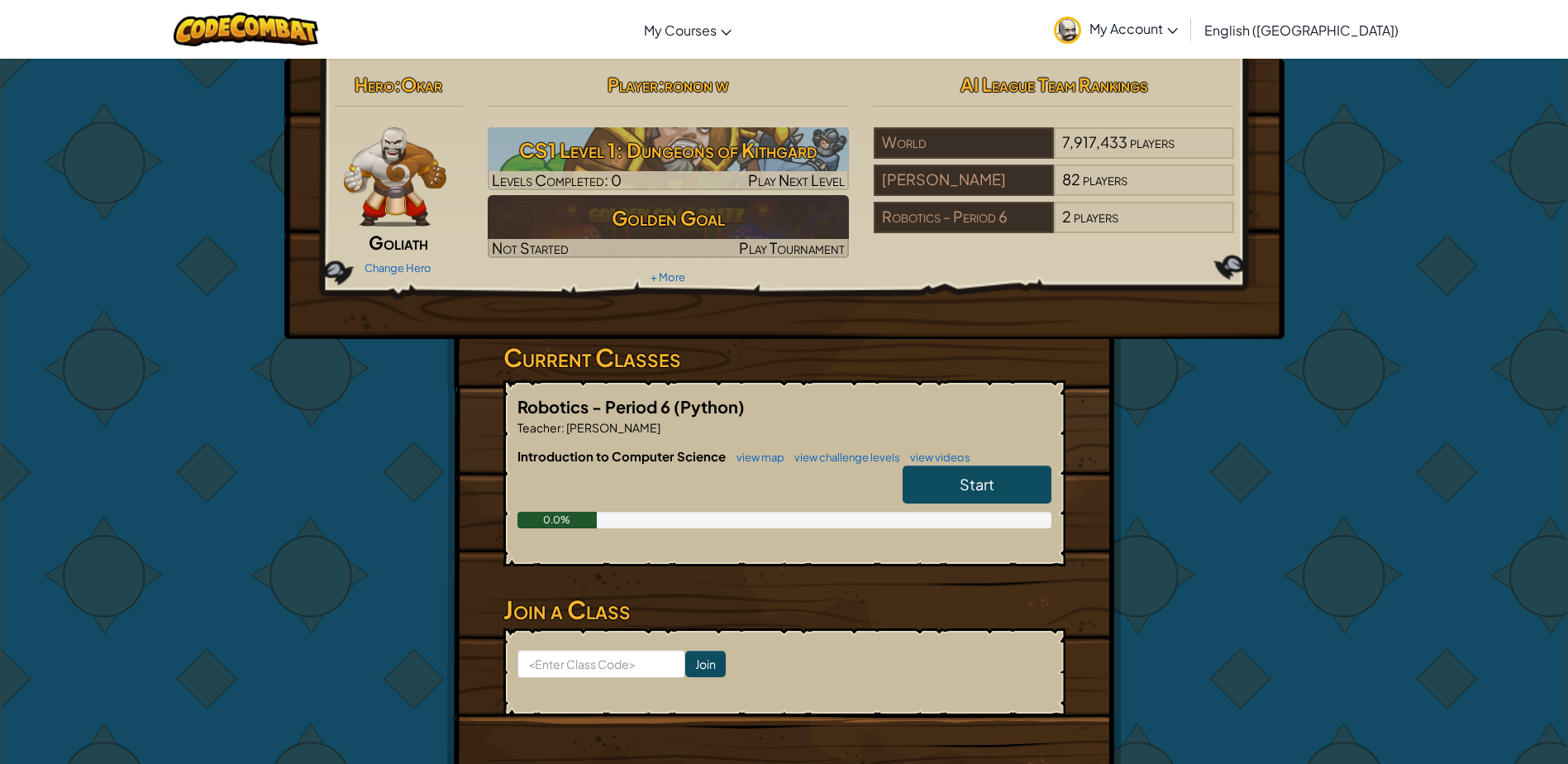
click at [419, 183] on img at bounding box center [395, 177] width 103 height 99
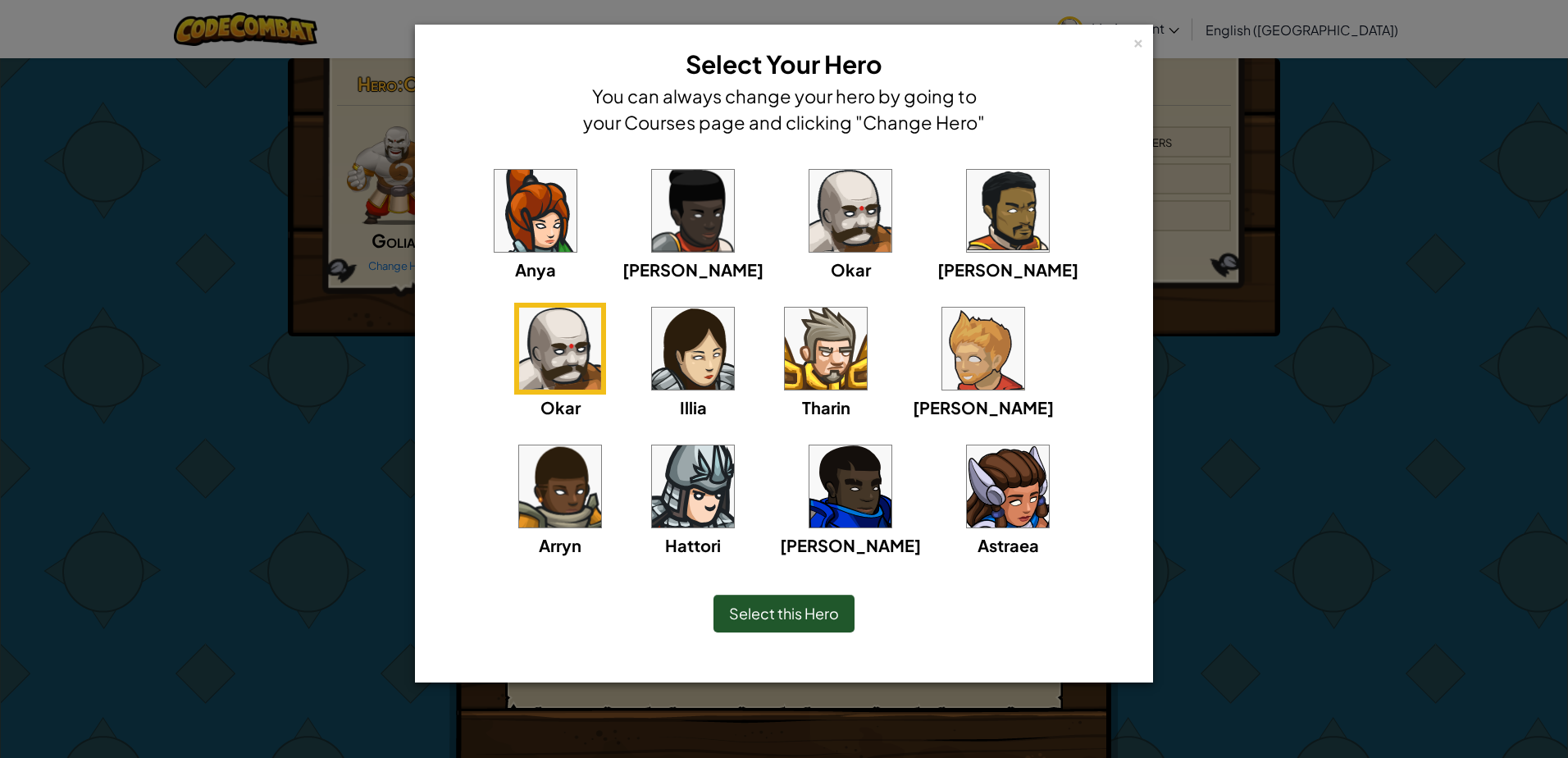
click at [942, 372] on img at bounding box center [983, 348] width 82 height 82
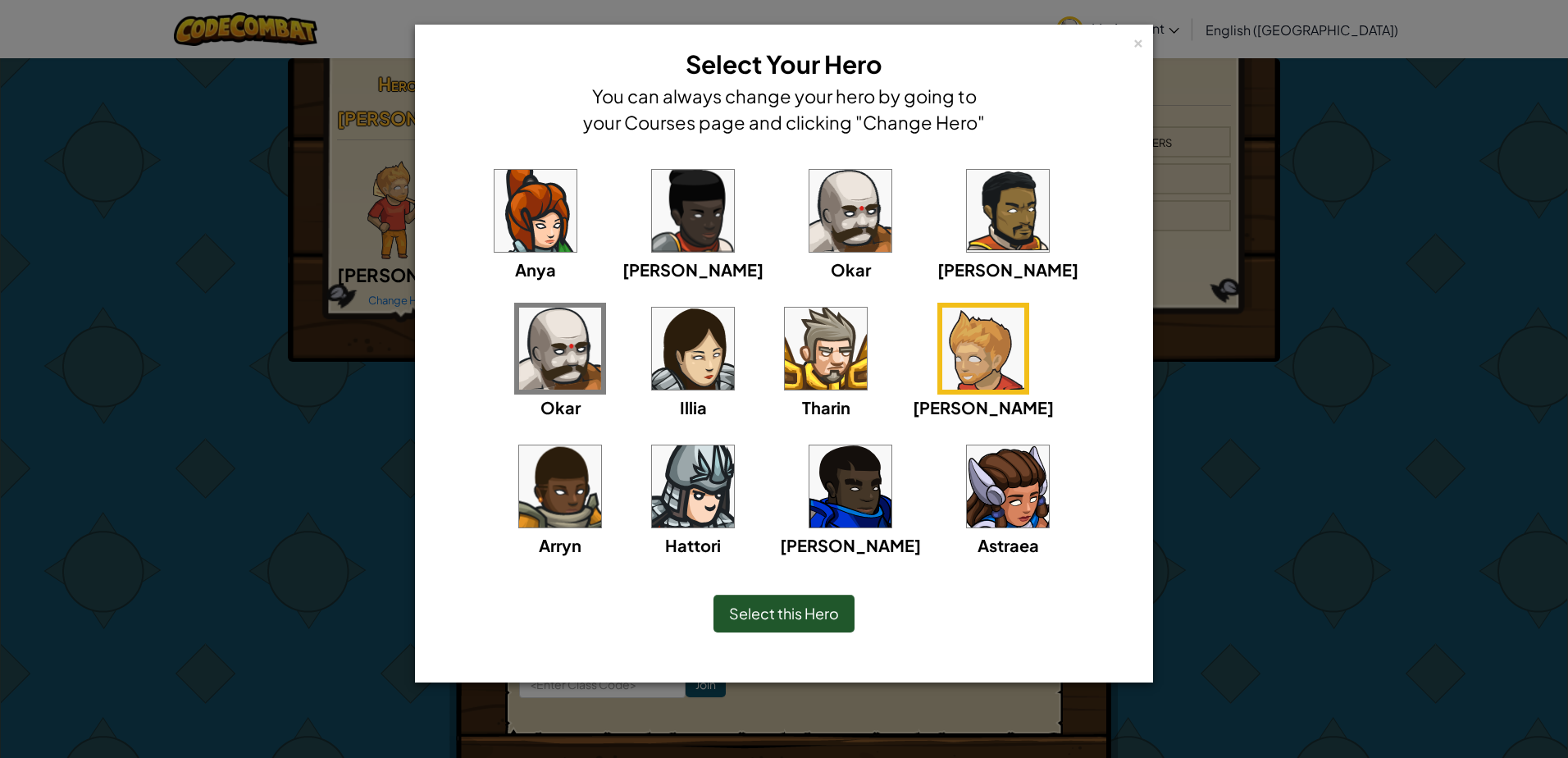
click at [472, 396] on div "[PERSON_NAME] [PERSON_NAME] [PERSON_NAME] Arryn [PERSON_NAME]" at bounding box center [784, 372] width 687 height 413
click at [368, 203] on div "× Select Your Hero You can always change your hero by going to your Courses pag…" at bounding box center [784, 379] width 1568 height 758
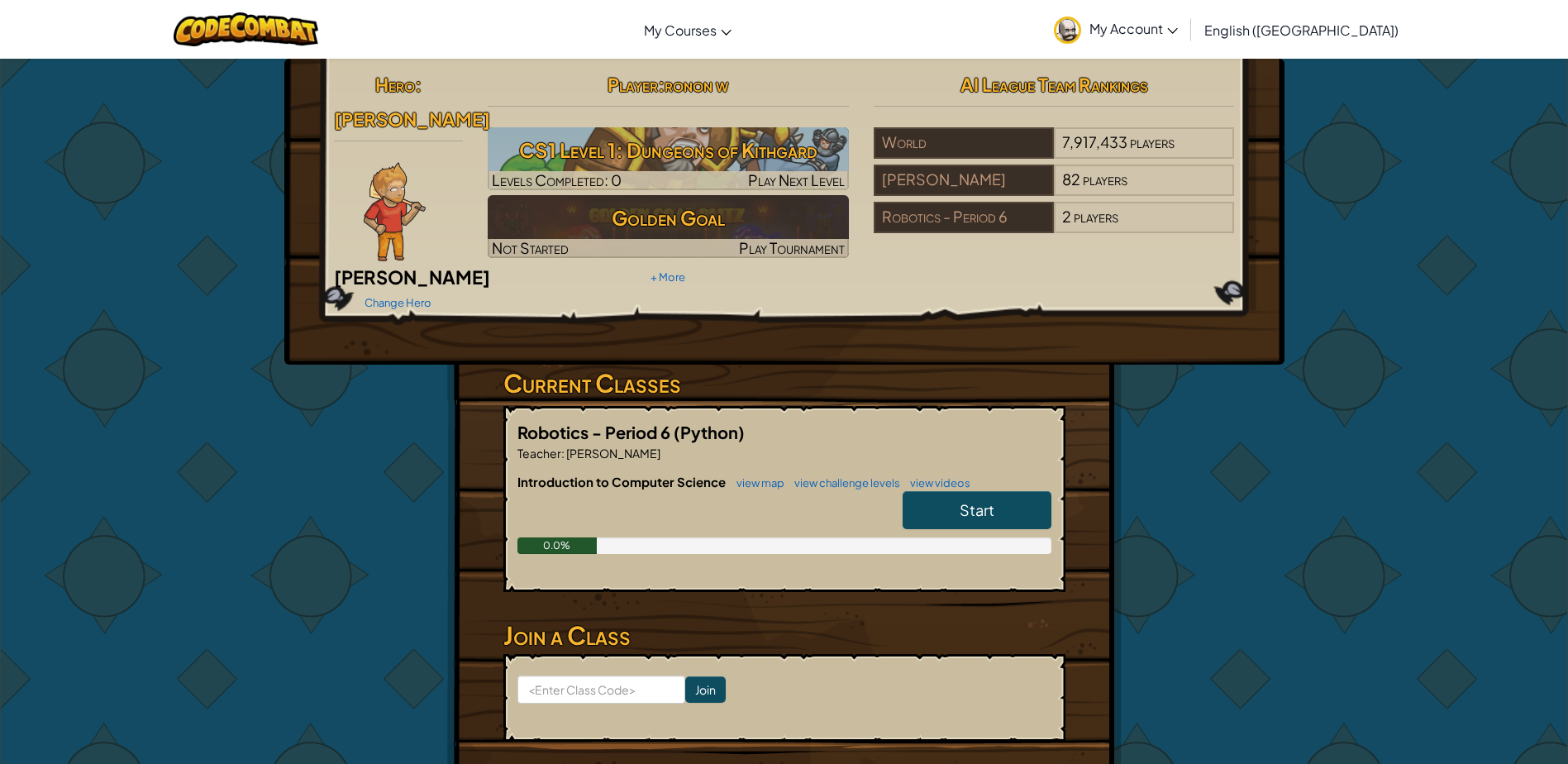
click at [387, 184] on img at bounding box center [395, 212] width 62 height 99
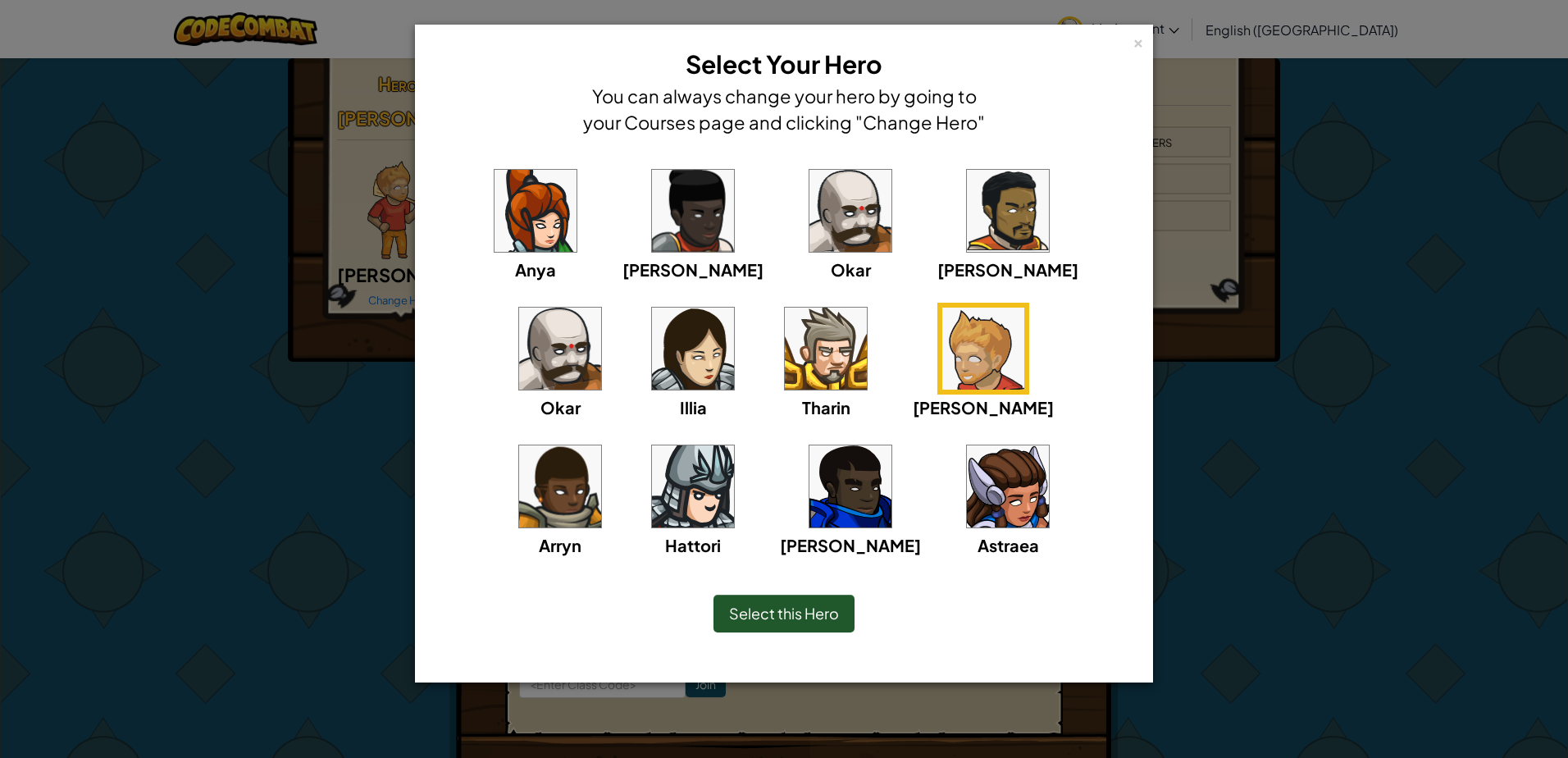
click at [602, 445] on img at bounding box center [561, 486] width 82 height 82
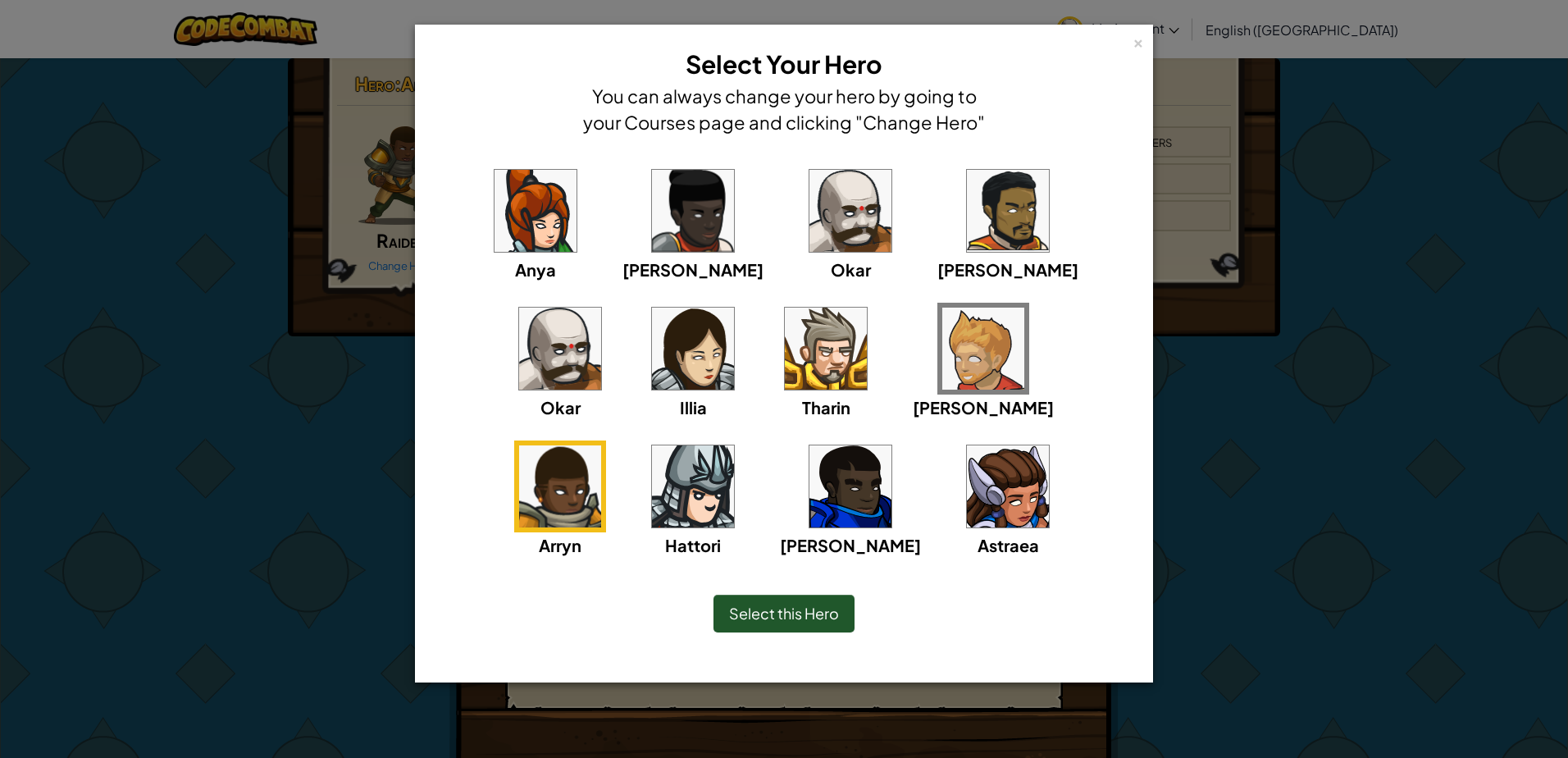
click at [602, 307] on img at bounding box center [561, 348] width 82 height 82
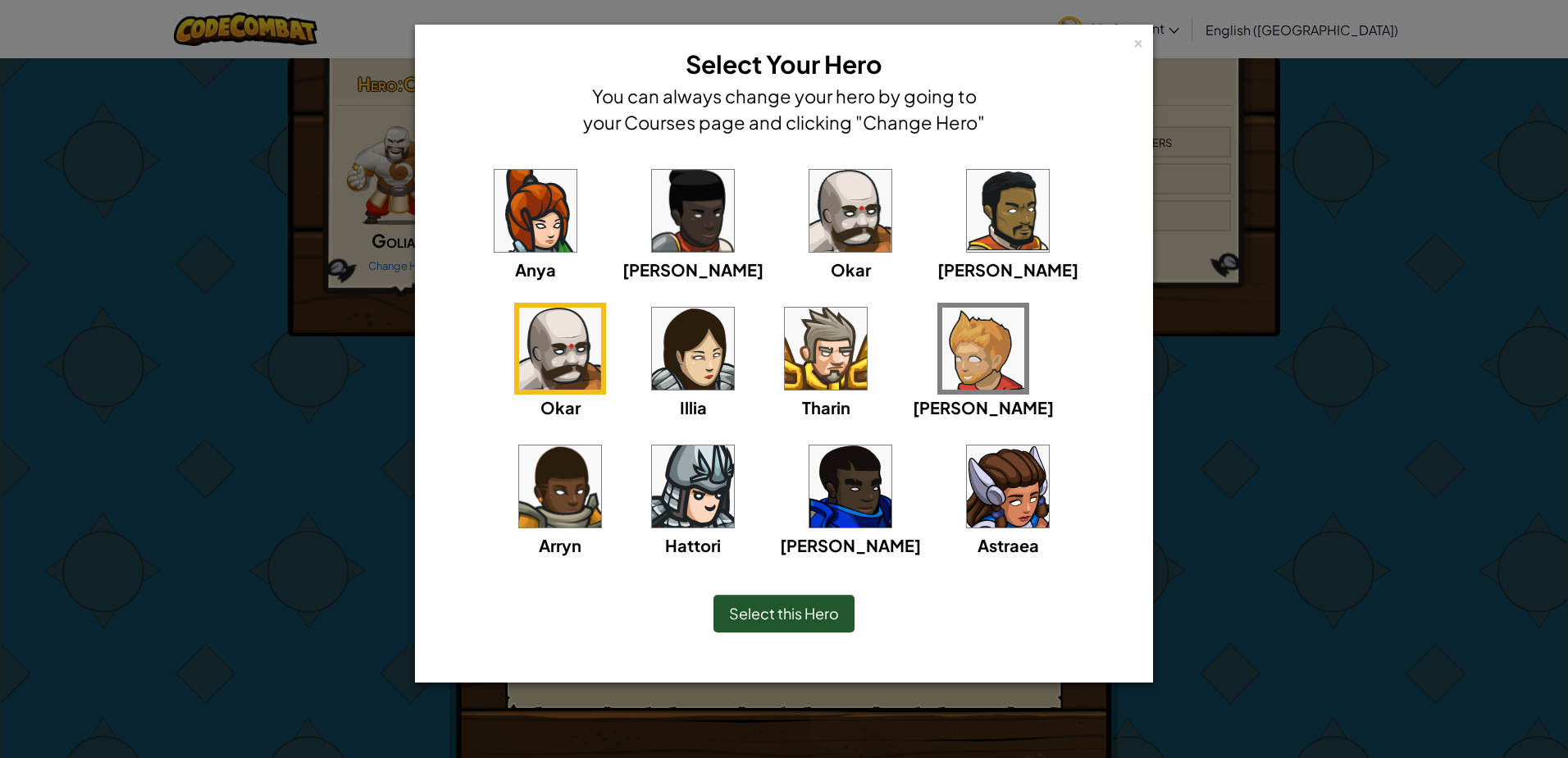
click at [318, 297] on div "× Select Your Hero You can always change your hero by going to your Courses pag…" at bounding box center [784, 379] width 1568 height 758
